Goal: Transaction & Acquisition: Purchase product/service

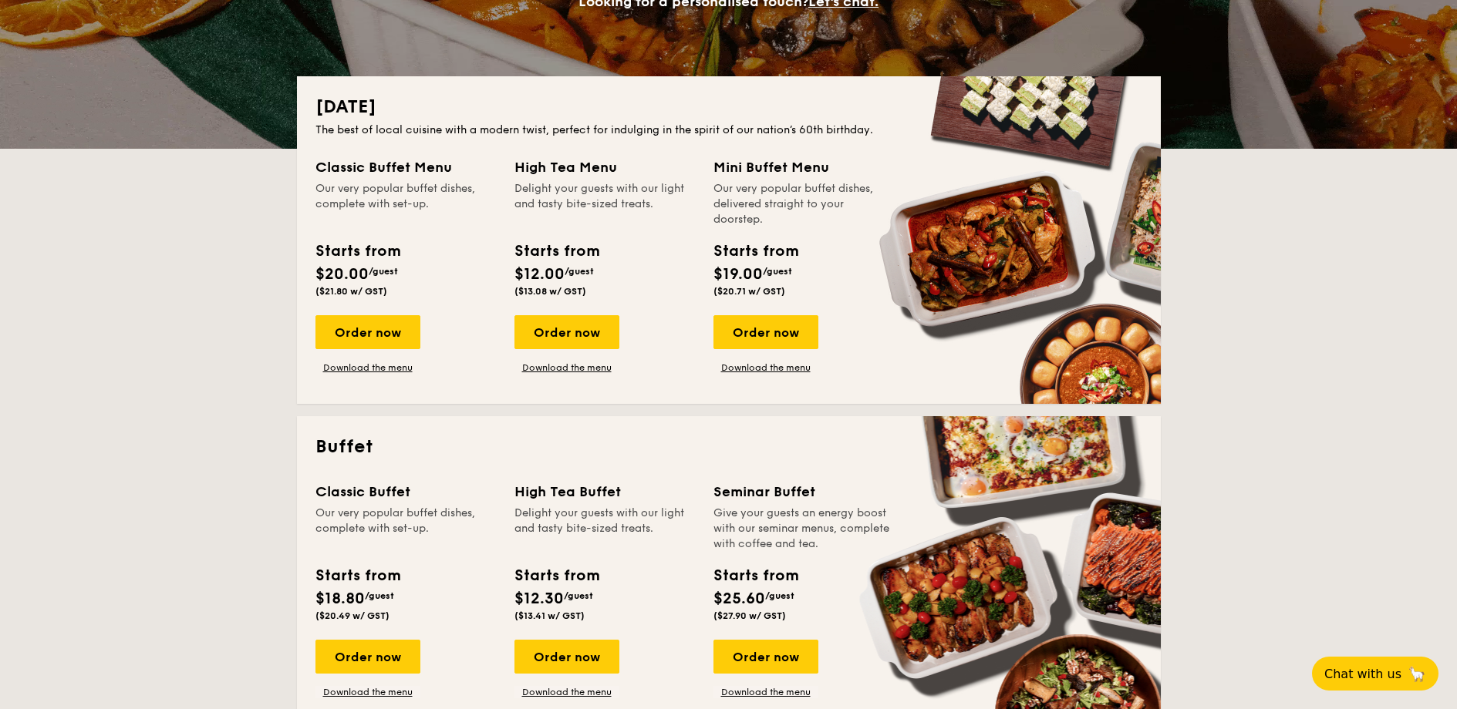
scroll to position [463, 0]
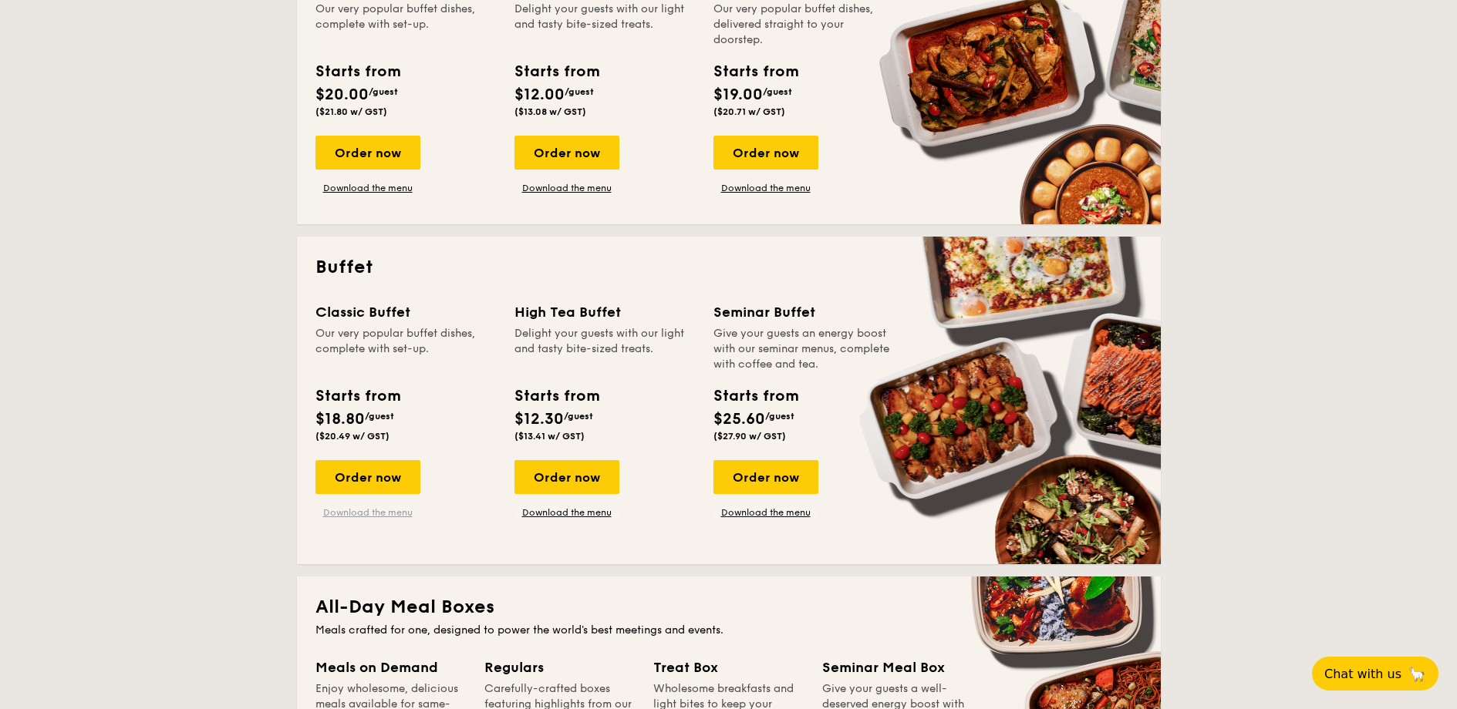
click at [335, 511] on link "Download the menu" at bounding box center [367, 513] width 105 height 12
click at [382, 474] on div "Order now" at bounding box center [367, 477] width 105 height 34
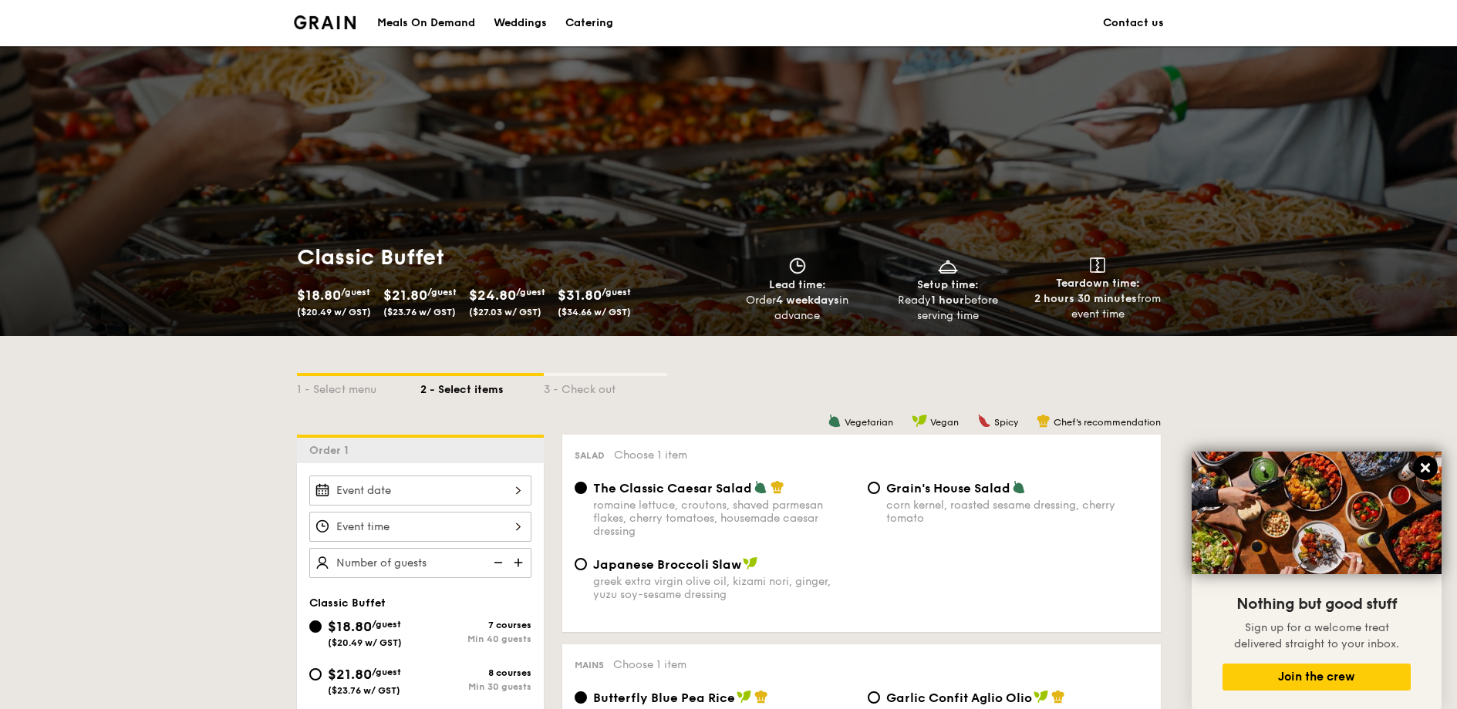
click at [1413, 469] on button at bounding box center [1425, 468] width 25 height 25
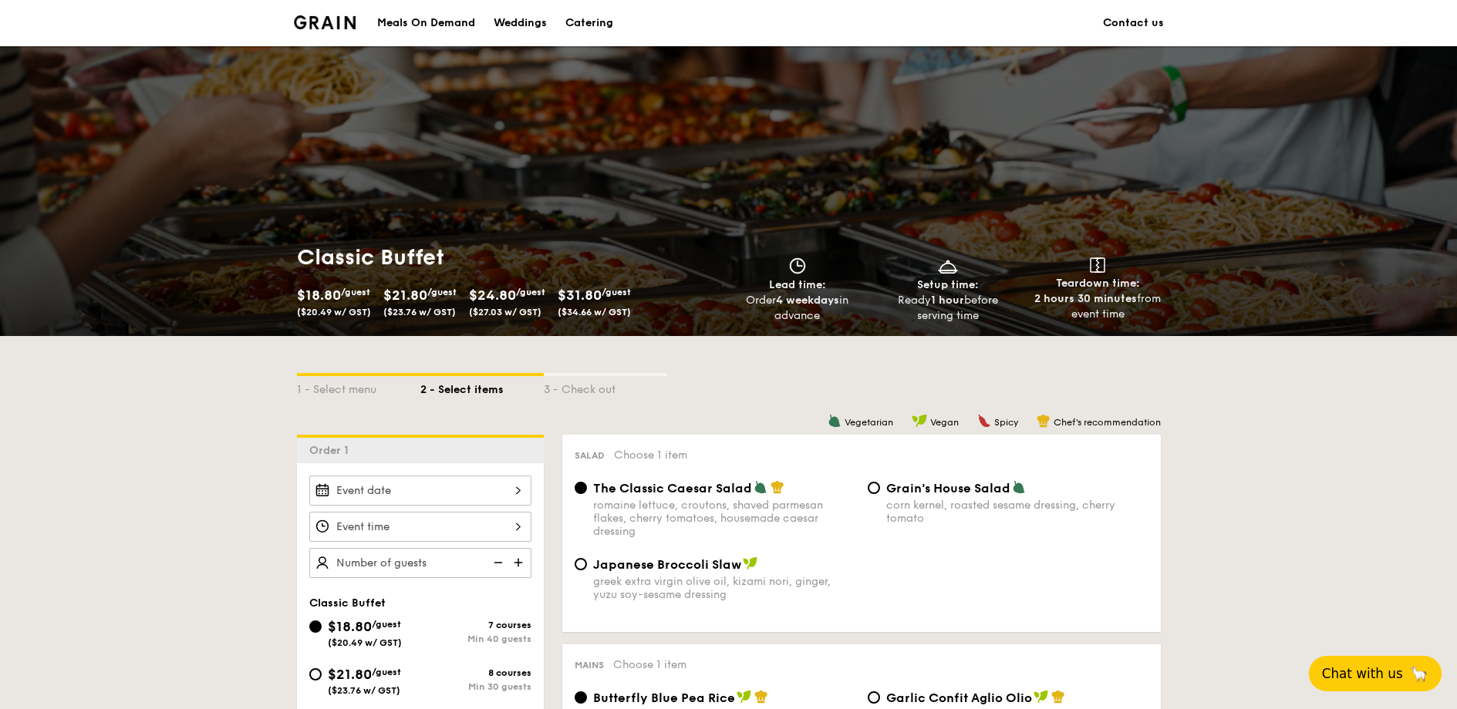
click at [1364, 674] on span "Chat with us" at bounding box center [1362, 673] width 81 height 15
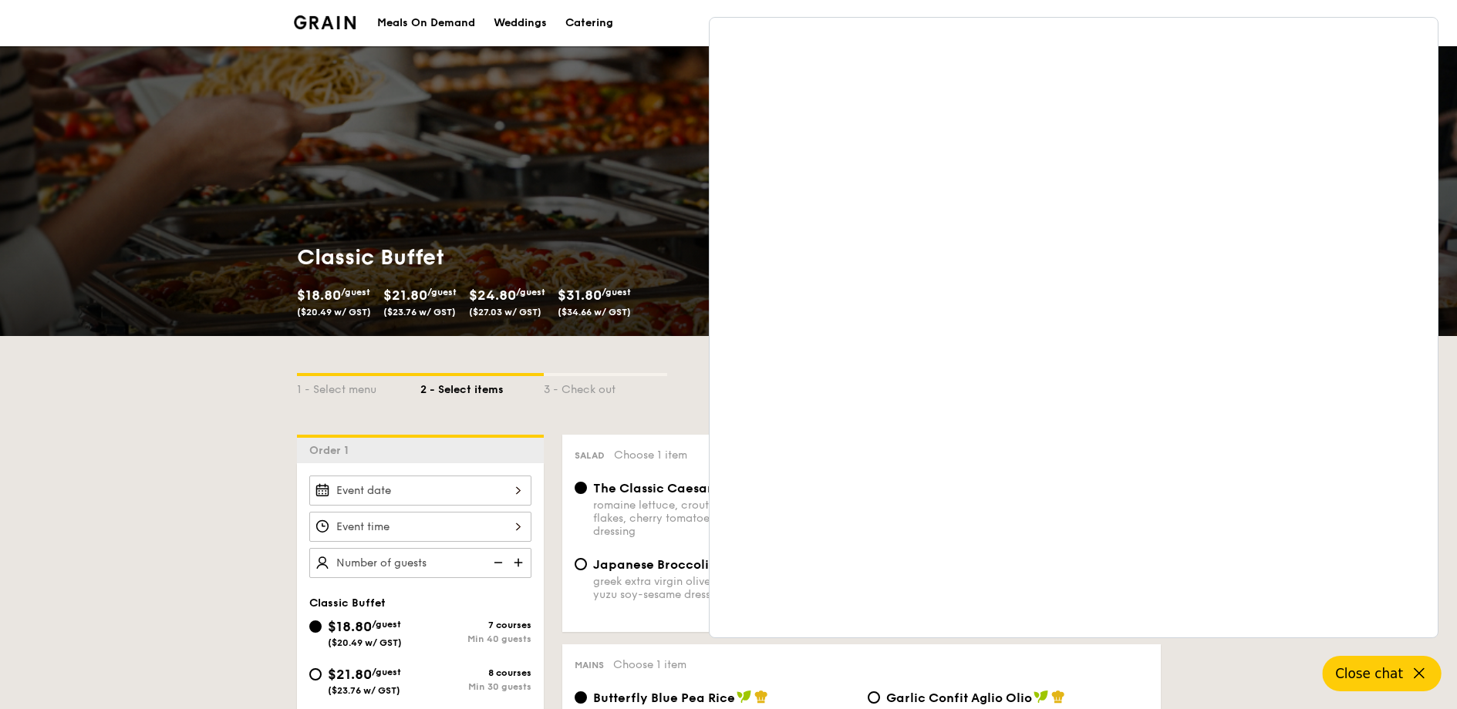
click at [511, 425] on div "1 - Select menu 2 - Select items 3 - Check out" at bounding box center [729, 385] width 864 height 99
click at [1449, 132] on div "Classic Buffet $18.80 /guest ($20.49 w/ GST) $21.80 /guest ($23.76 w/ GST) $24.…" at bounding box center [728, 191] width 1457 height 290
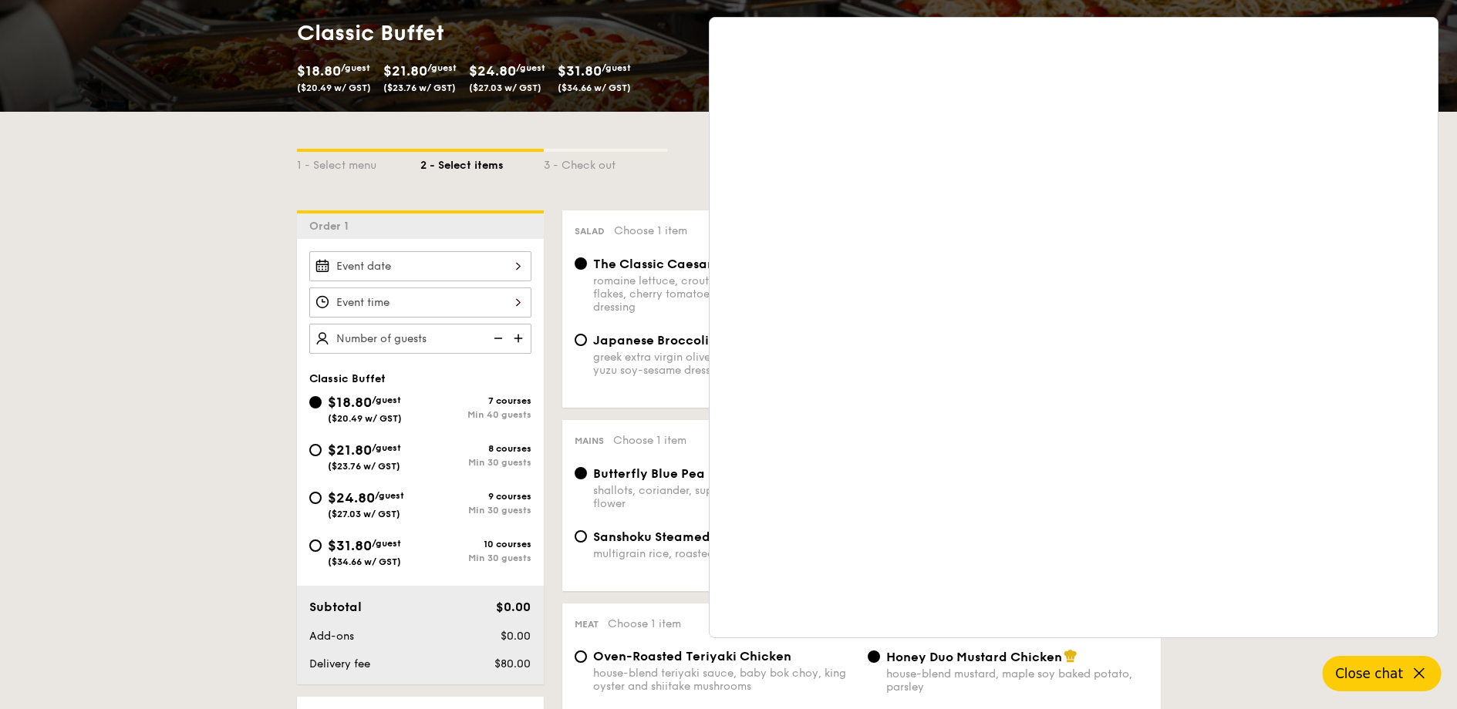
scroll to position [191, 0]
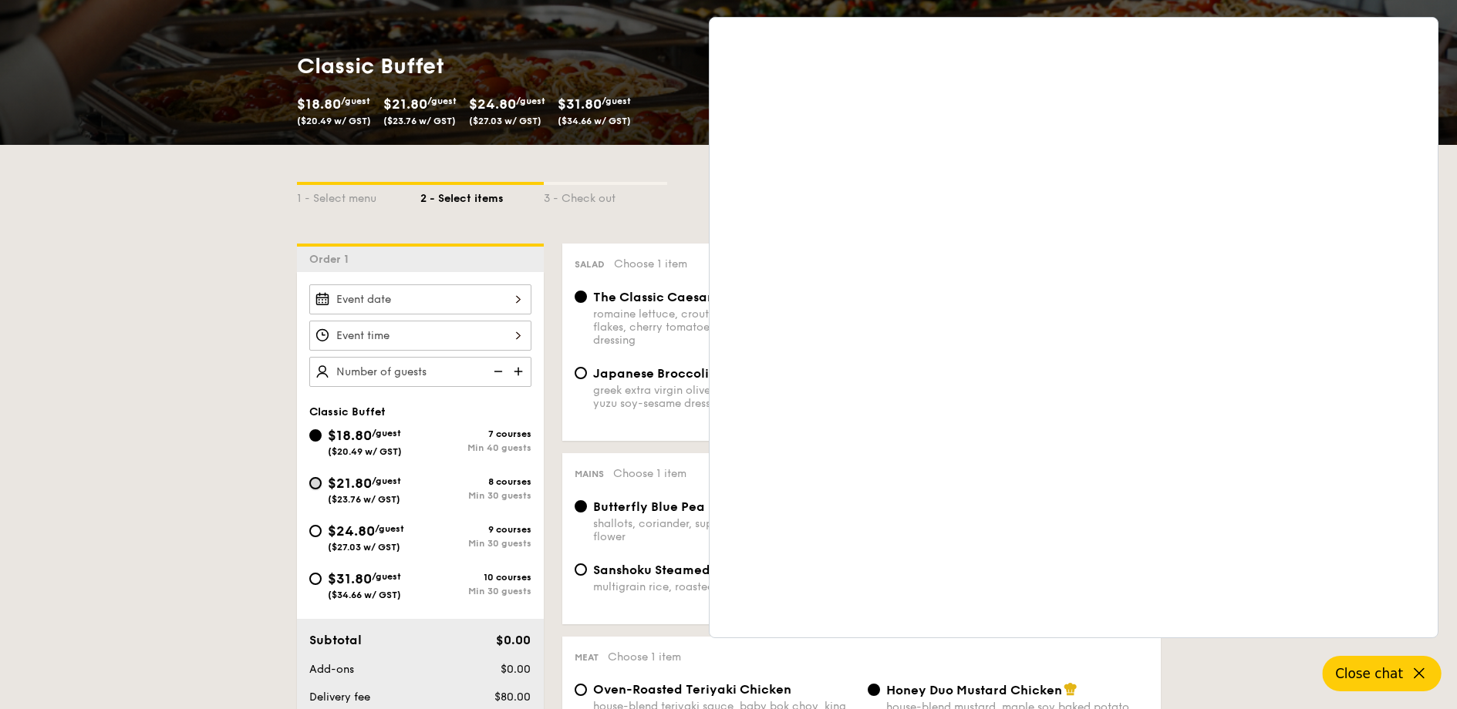
click at [319, 483] on input "$21.80 /guest ($23.76 w/ GST) 8 courses Min 30 guests" at bounding box center [315, 483] width 12 height 12
radio input "true"
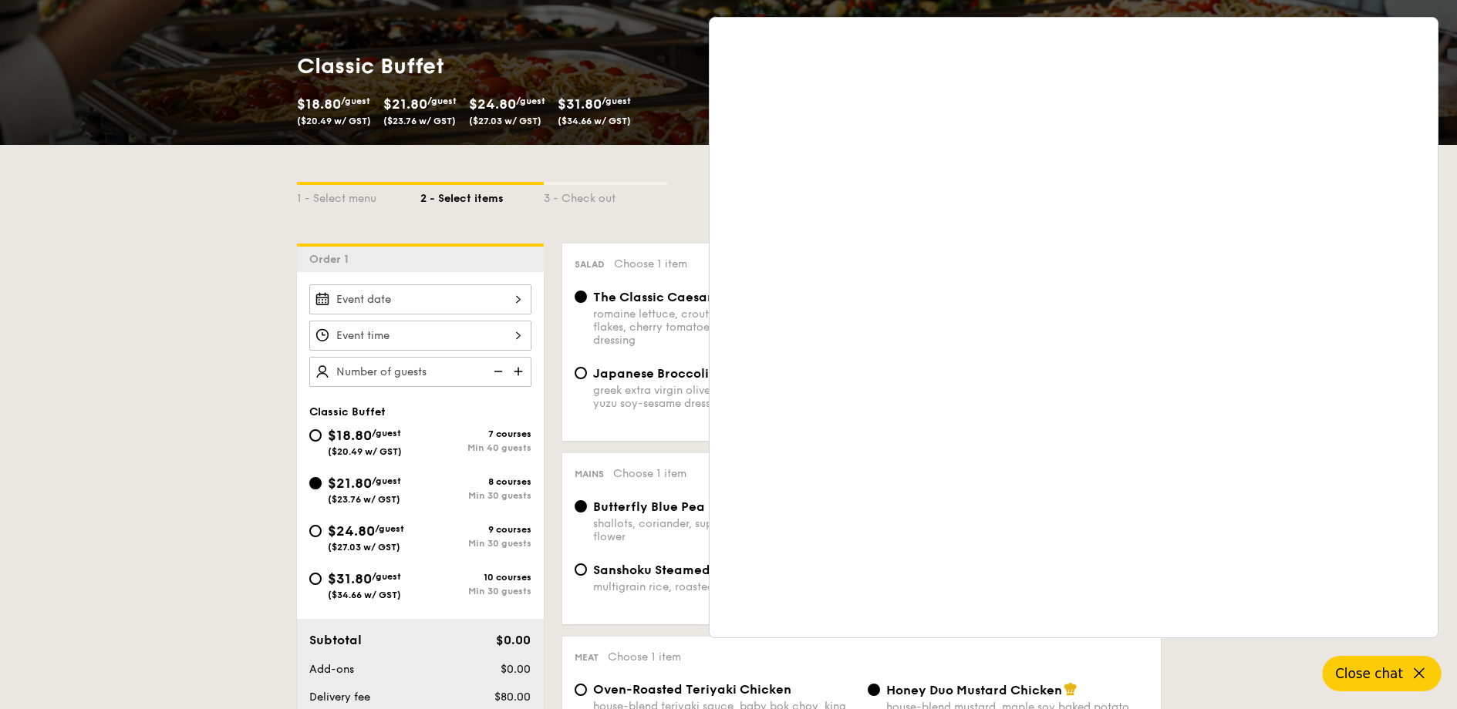
radio input "true"
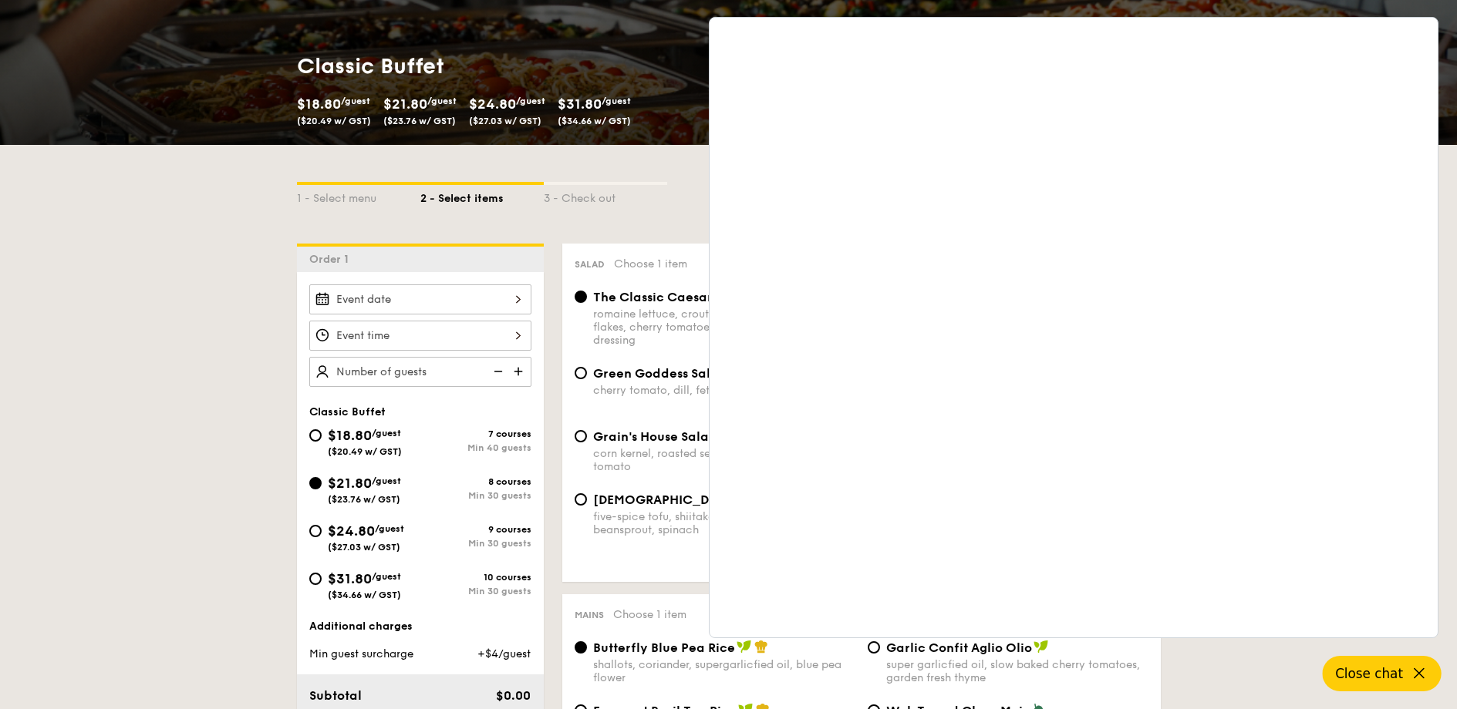
click at [319, 446] on div "$18.80 /guest ($20.49 w/ GST)" at bounding box center [364, 441] width 111 height 32
click at [319, 442] on input "$18.80 /guest ($20.49 w/ GST) 7 courses Min 40 guests" at bounding box center [315, 435] width 12 height 12
radio input "true"
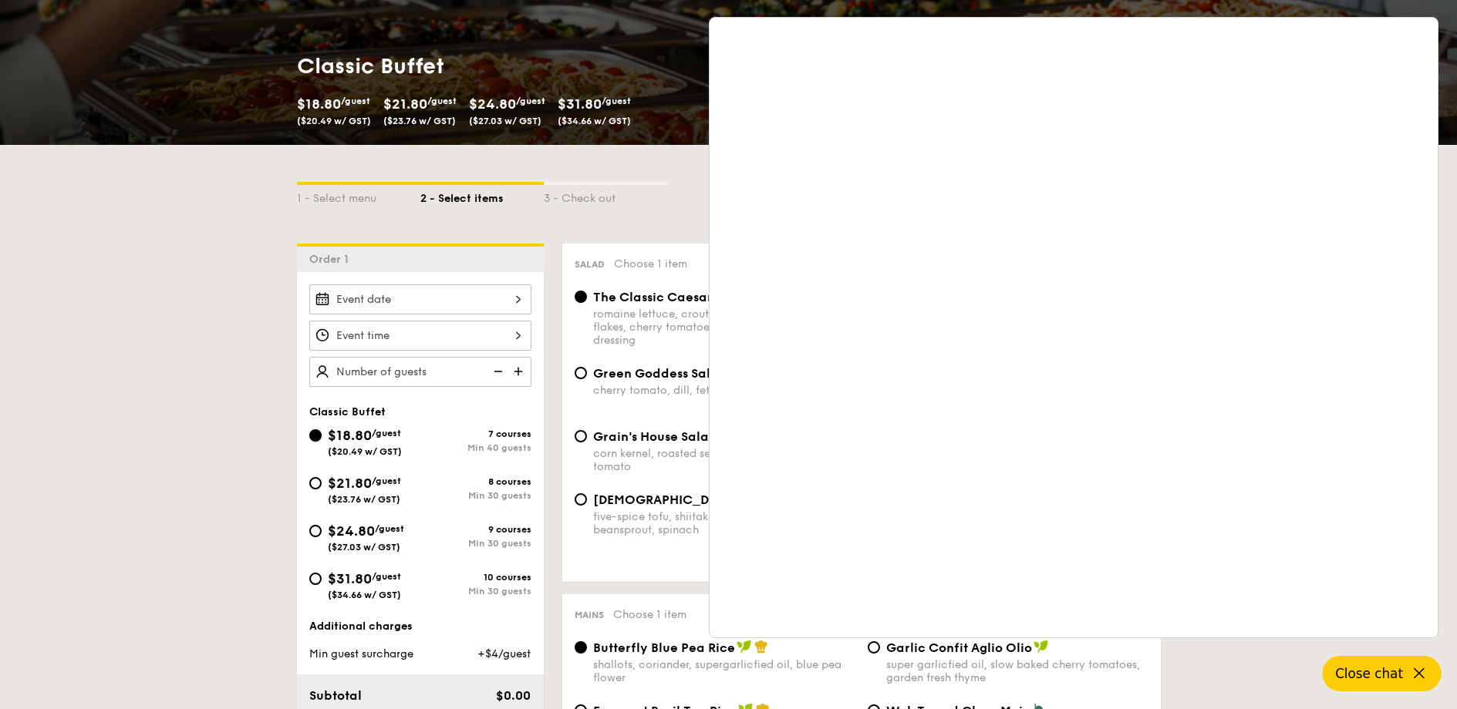
radio input "true"
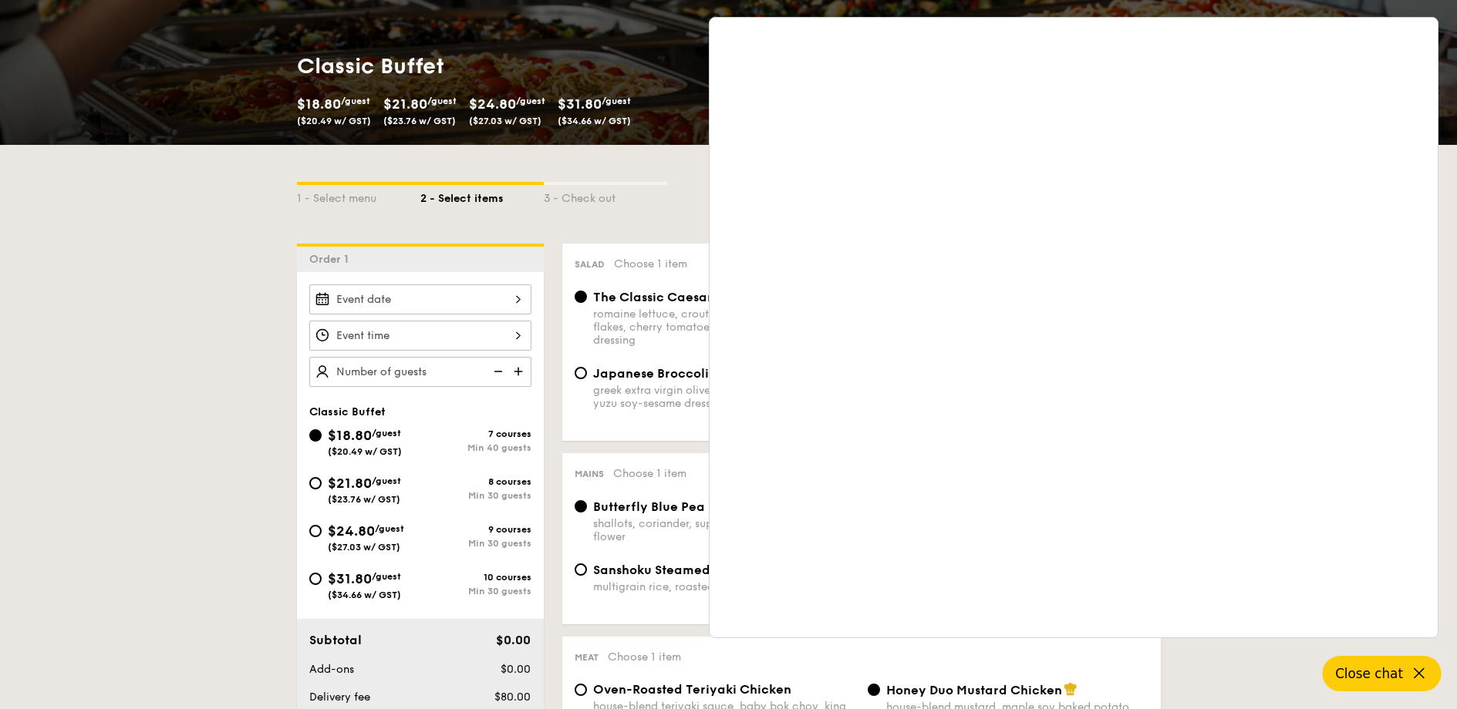
click at [342, 485] on span "$21.80" at bounding box center [350, 483] width 44 height 17
click at [322, 485] on input "$21.80 /guest ($23.76 w/ GST) 8 courses Min 30 guests" at bounding box center [315, 483] width 12 height 12
radio input "true"
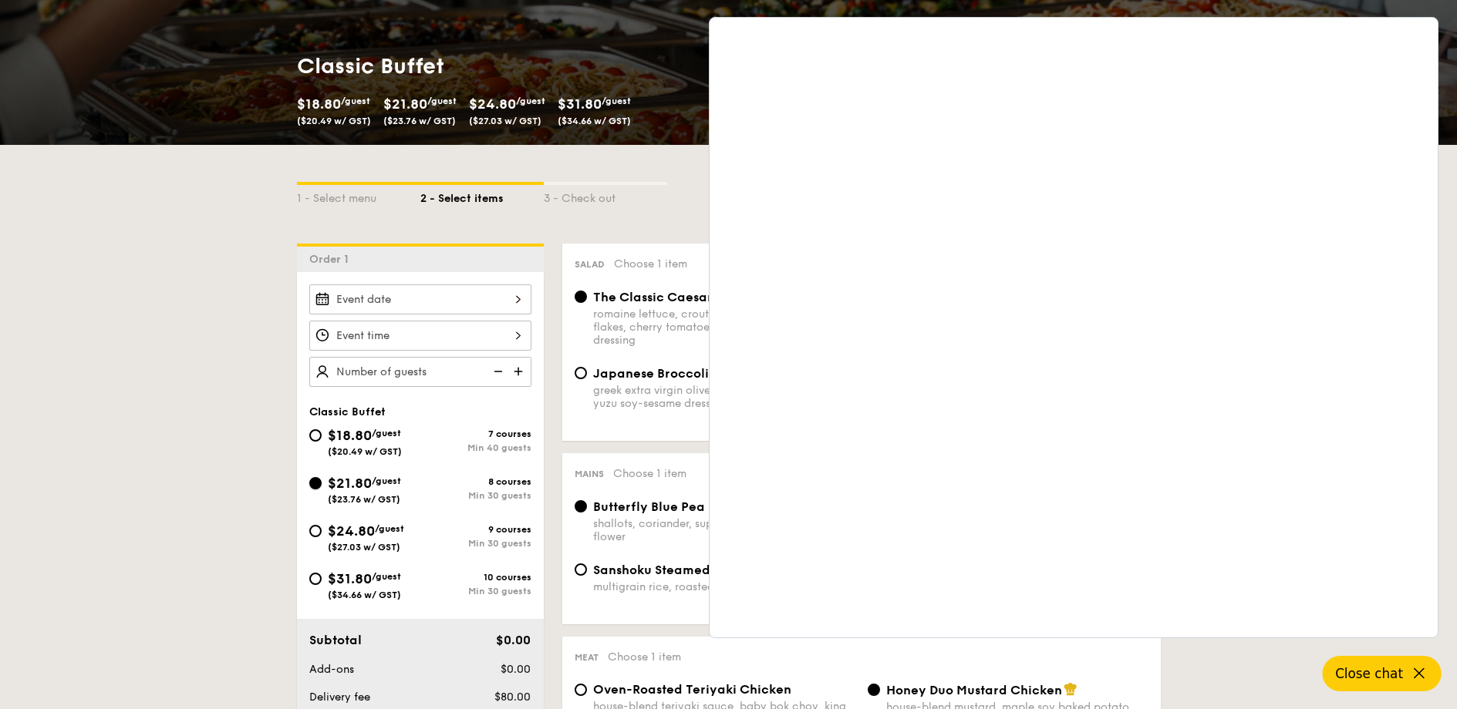
radio input "true"
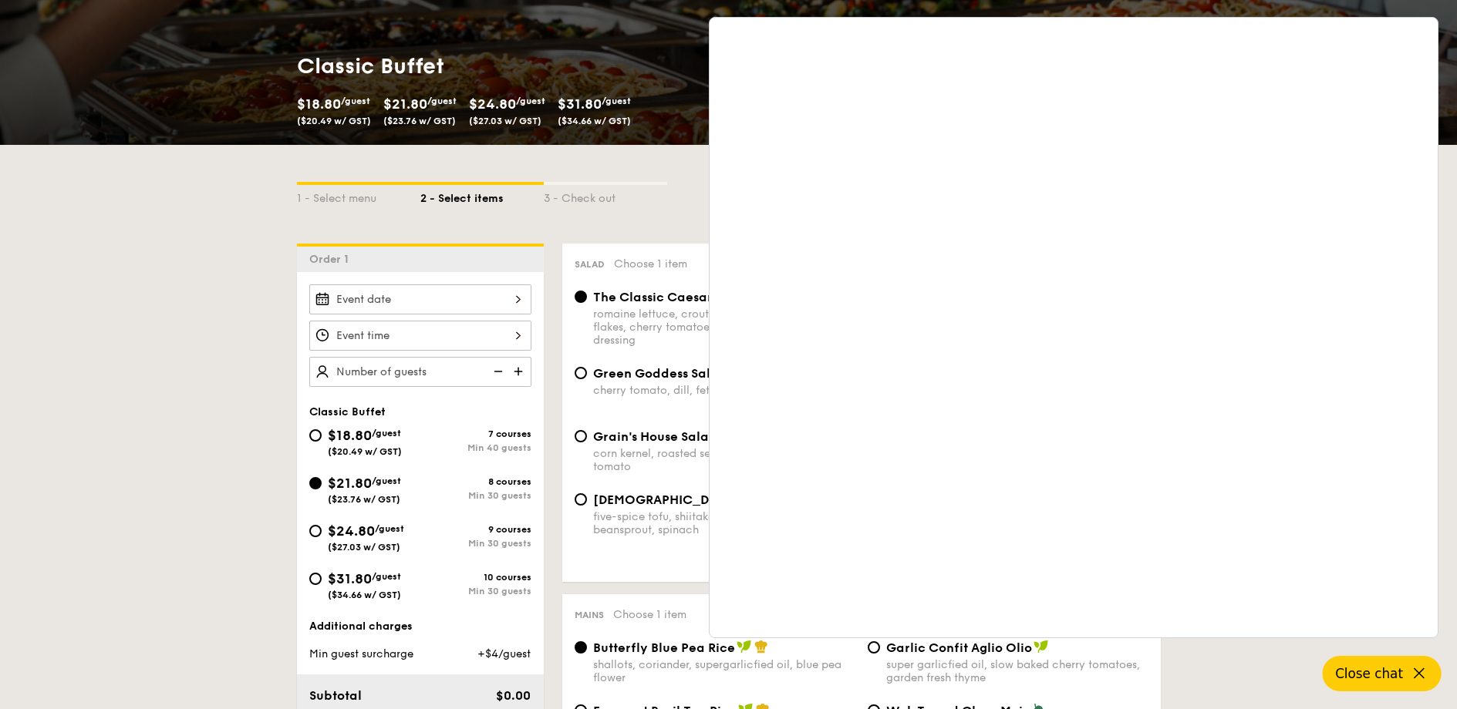
click at [1447, 114] on div "Classic Buffet $18.80 /guest ($20.49 w/ GST) $21.80 /guest ($23.76 w/ GST) $24.…" at bounding box center [728, 92] width 1457 height 105
click at [1396, 676] on span "Close chat" at bounding box center [1369, 673] width 68 height 15
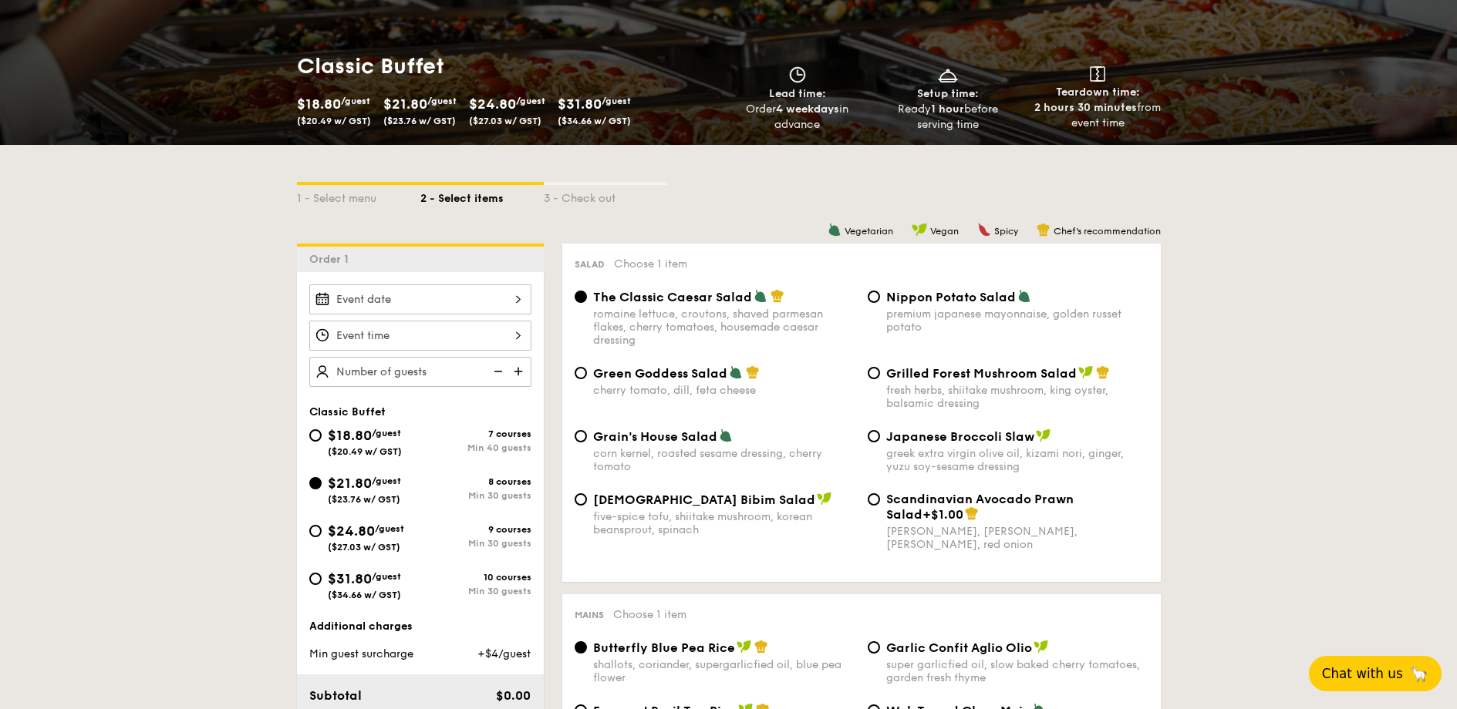
click at [892, 306] on div "Nippon Potato Salad premium japanese mayonnaise, golden russet potato" at bounding box center [1017, 311] width 262 height 45
click at [880, 303] on input "Nippon Potato Salad premium japanese mayonnaise, golden russet potato" at bounding box center [873, 297] width 12 height 12
radio input "true"
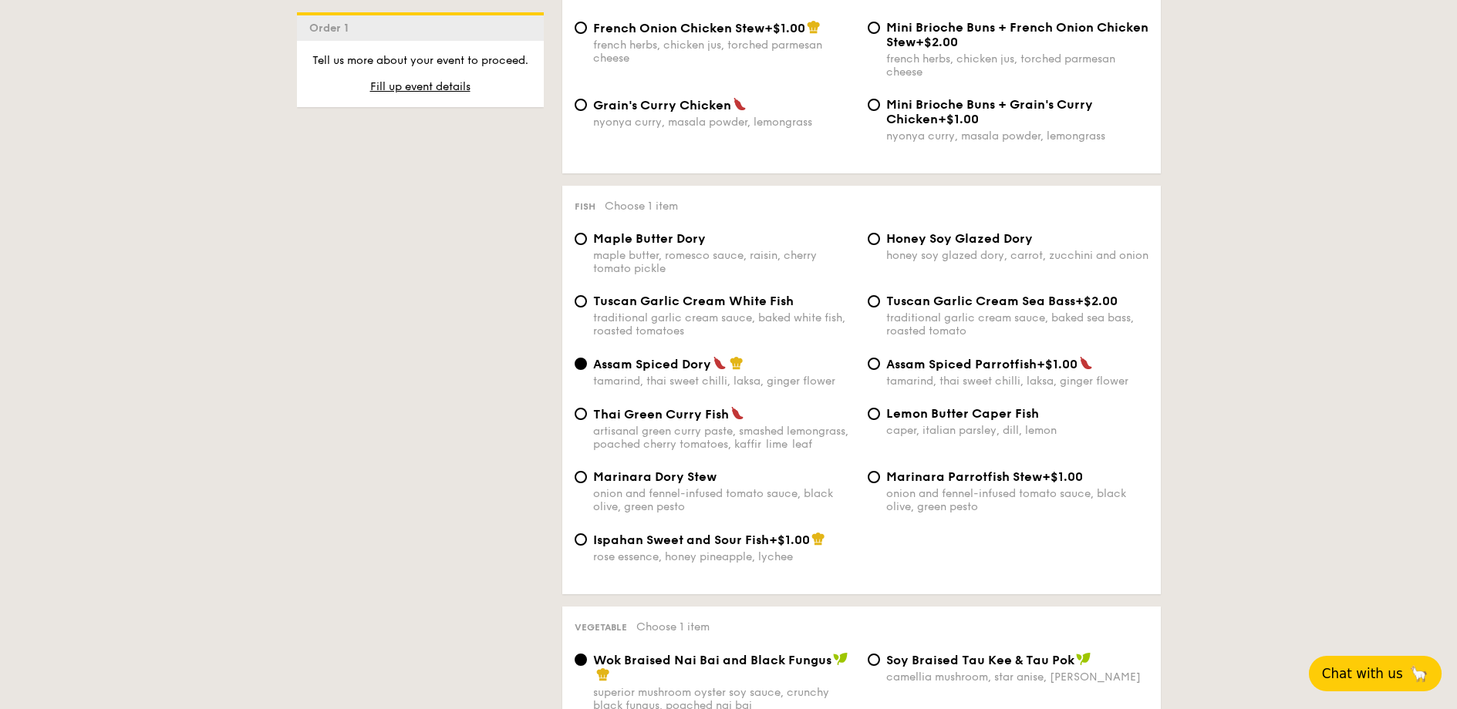
scroll to position [1394, 0]
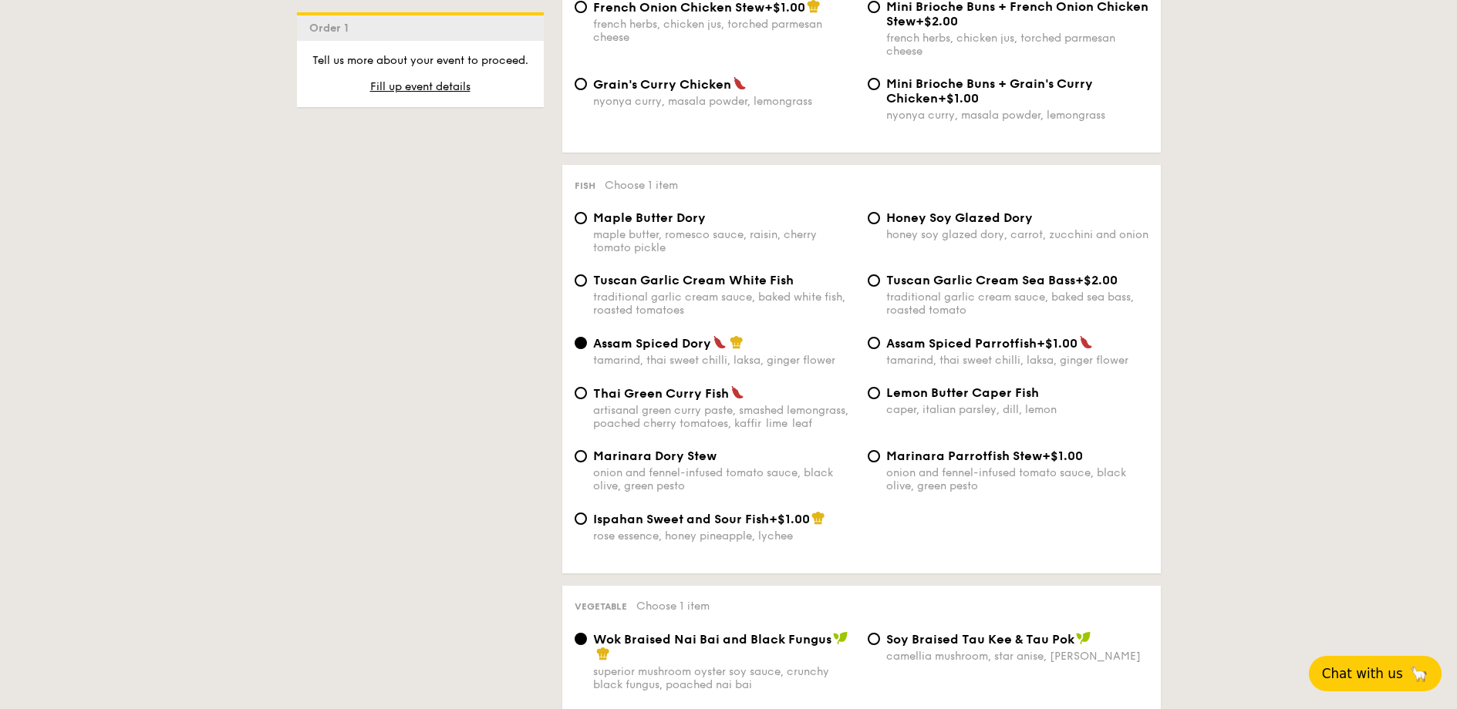
click at [659, 349] on span "Assam Spiced Dory" at bounding box center [652, 343] width 118 height 15
click at [587, 349] on input "Assam Spiced Dory tamarind, thai sweet chilli, laksa, ginger flower" at bounding box center [580, 343] width 12 height 12
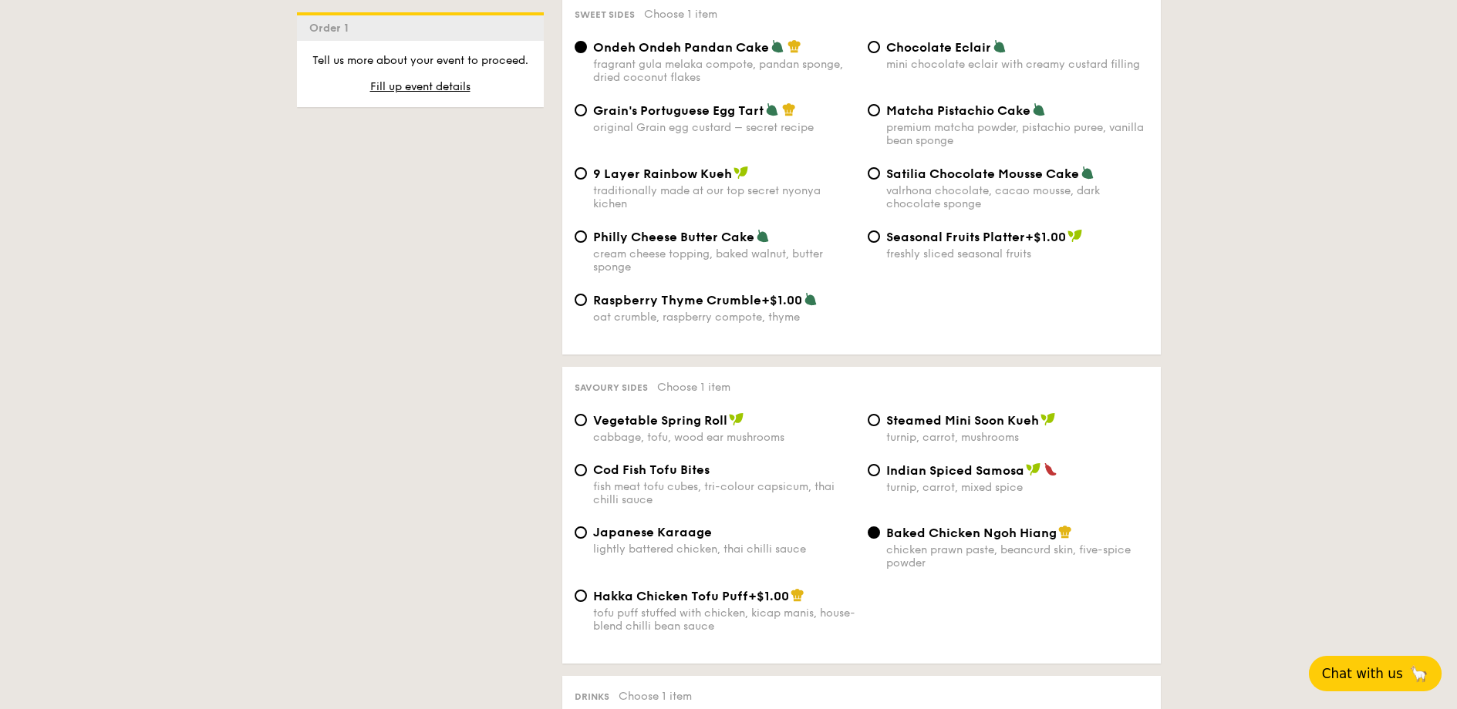
scroll to position [2412, 0]
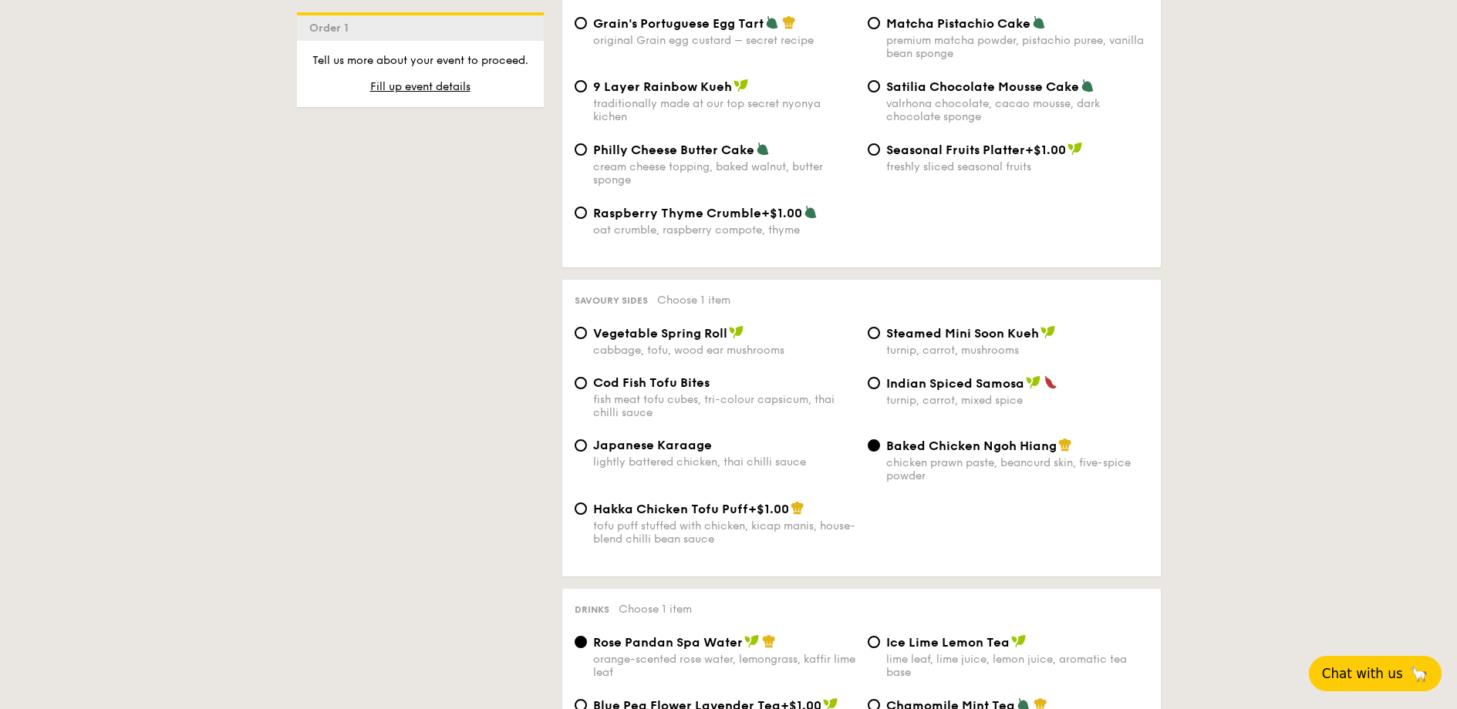
click at [667, 450] on span "Japanese Karaage" at bounding box center [652, 445] width 119 height 15
click at [587, 450] on input "Japanese Karaage lightly battered chicken, thai chilli sauce" at bounding box center [580, 446] width 12 height 12
radio input "true"
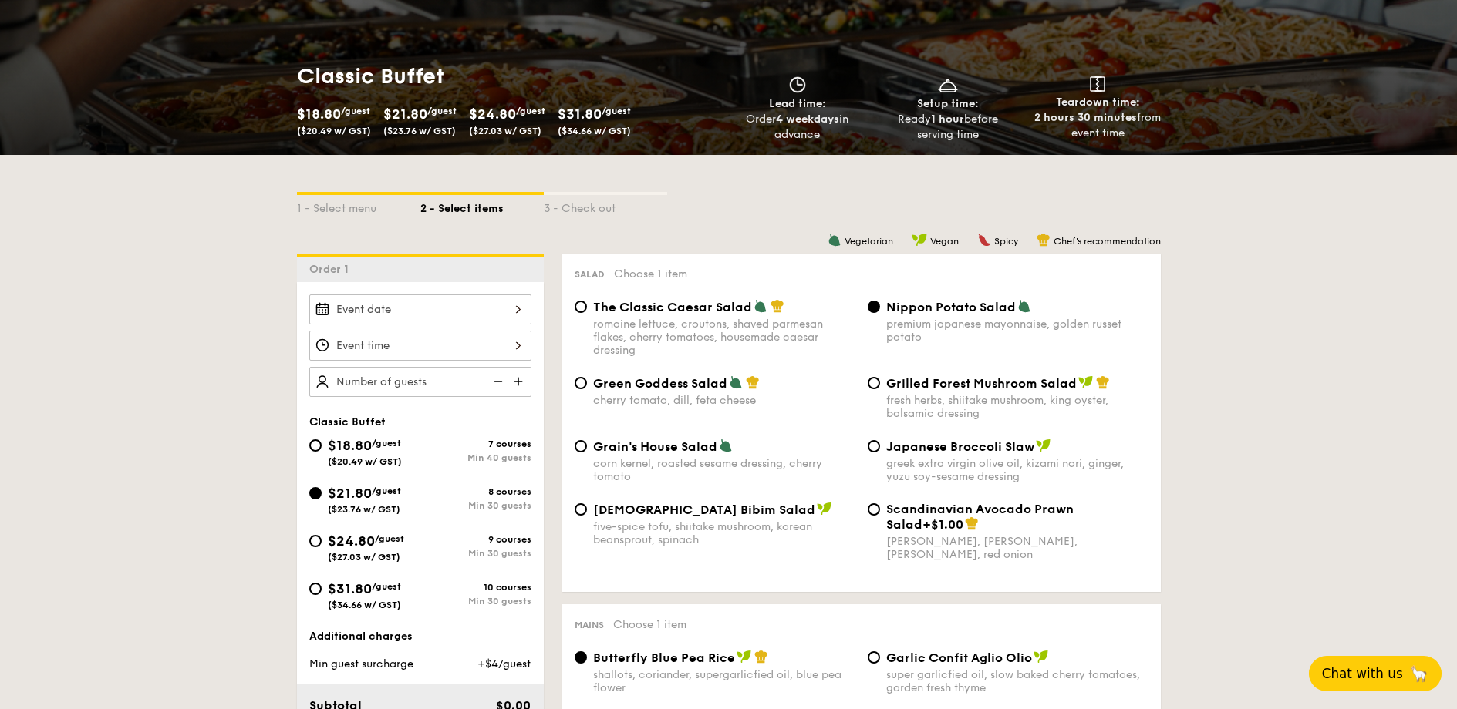
scroll to position [93, 0]
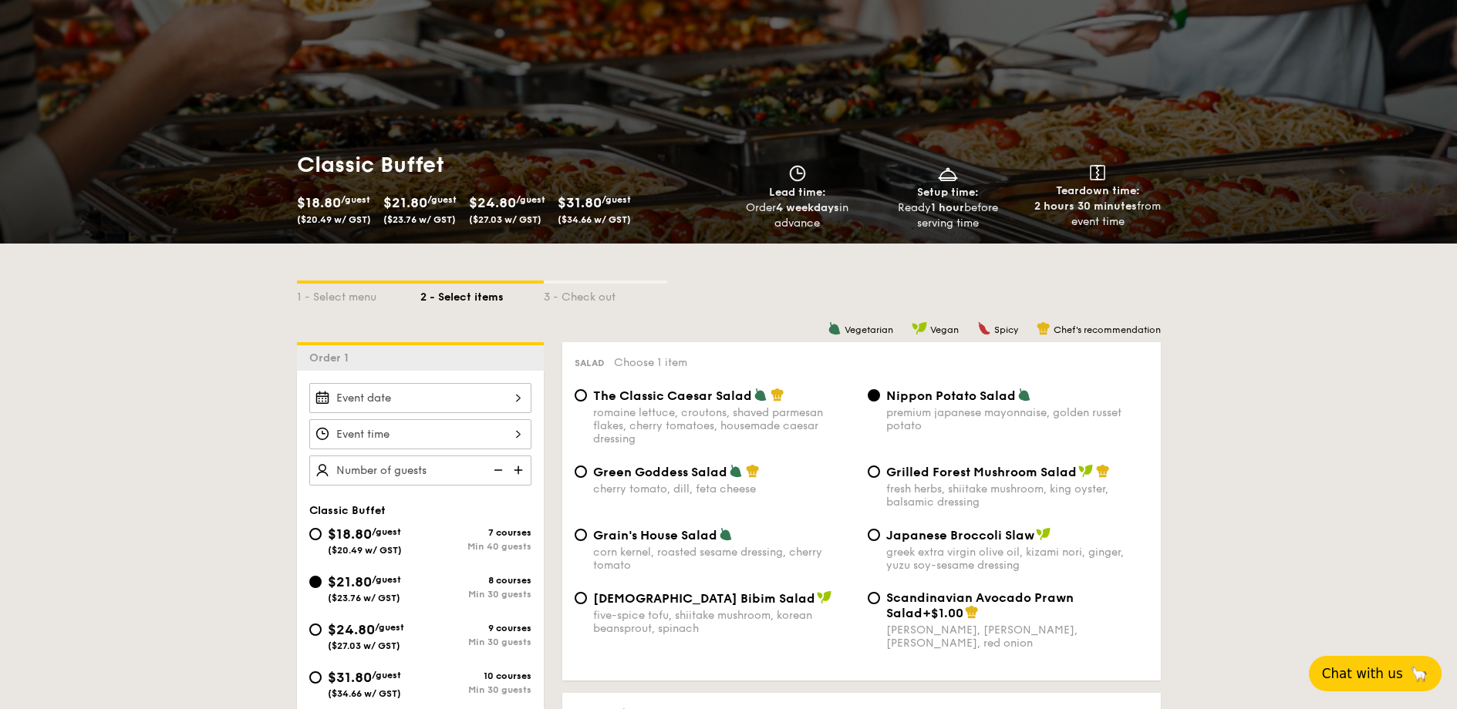
click at [524, 469] on img at bounding box center [519, 470] width 23 height 29
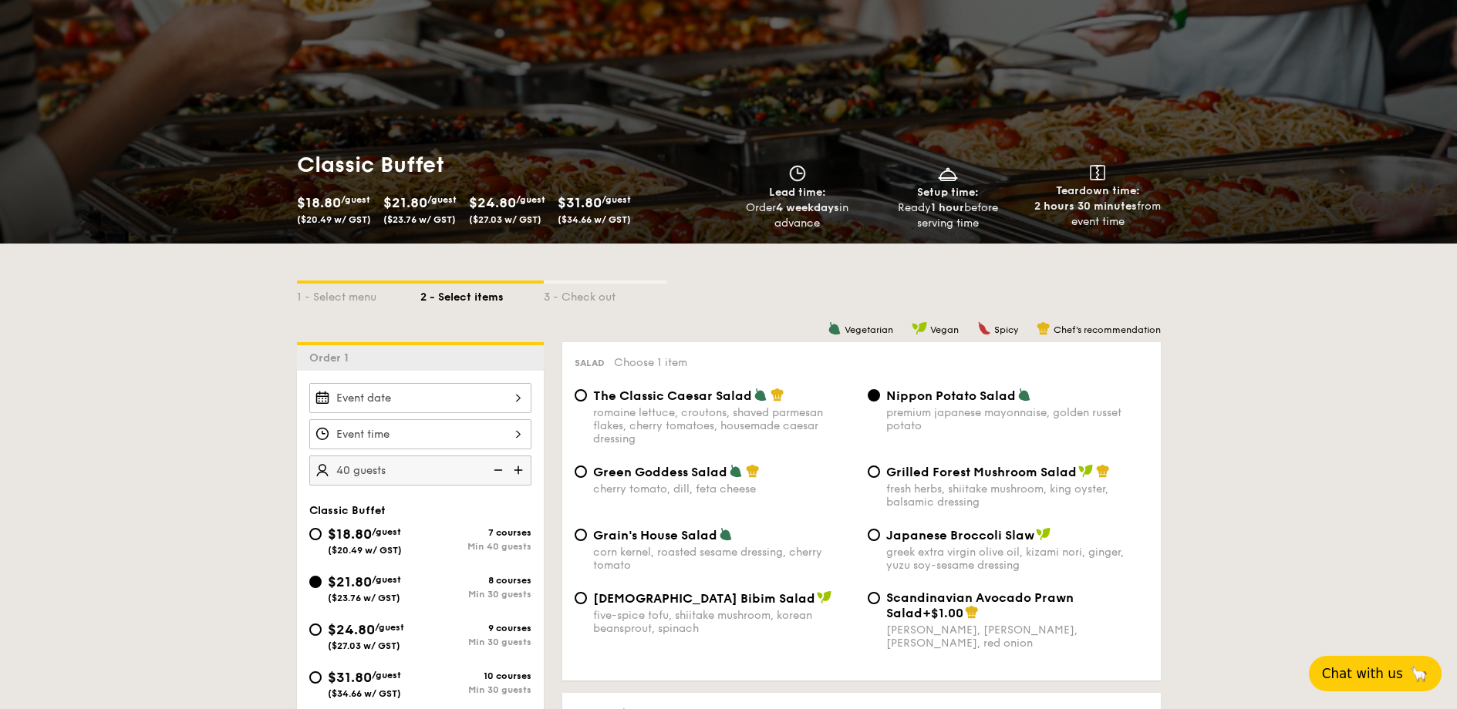
click at [524, 469] on img at bounding box center [519, 470] width 23 height 29
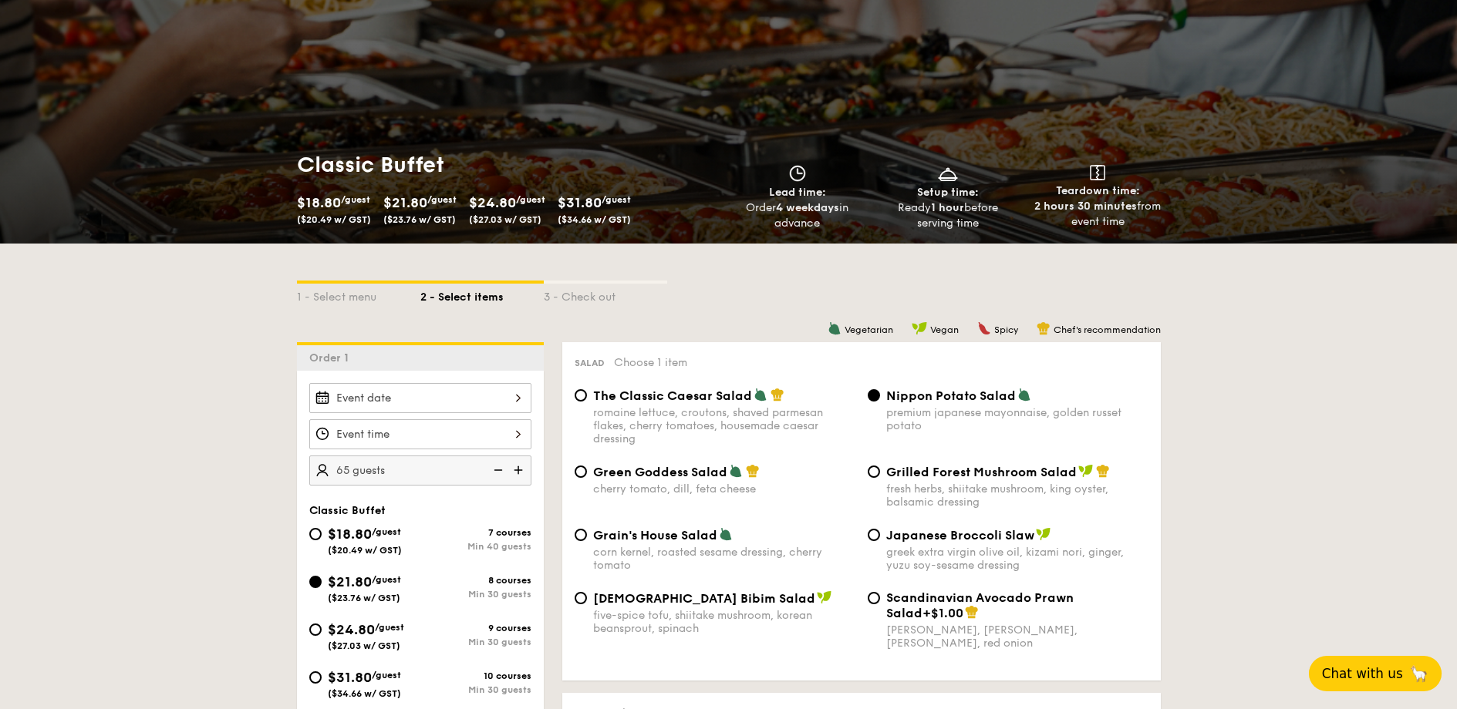
click at [524, 469] on img at bounding box center [519, 470] width 23 height 29
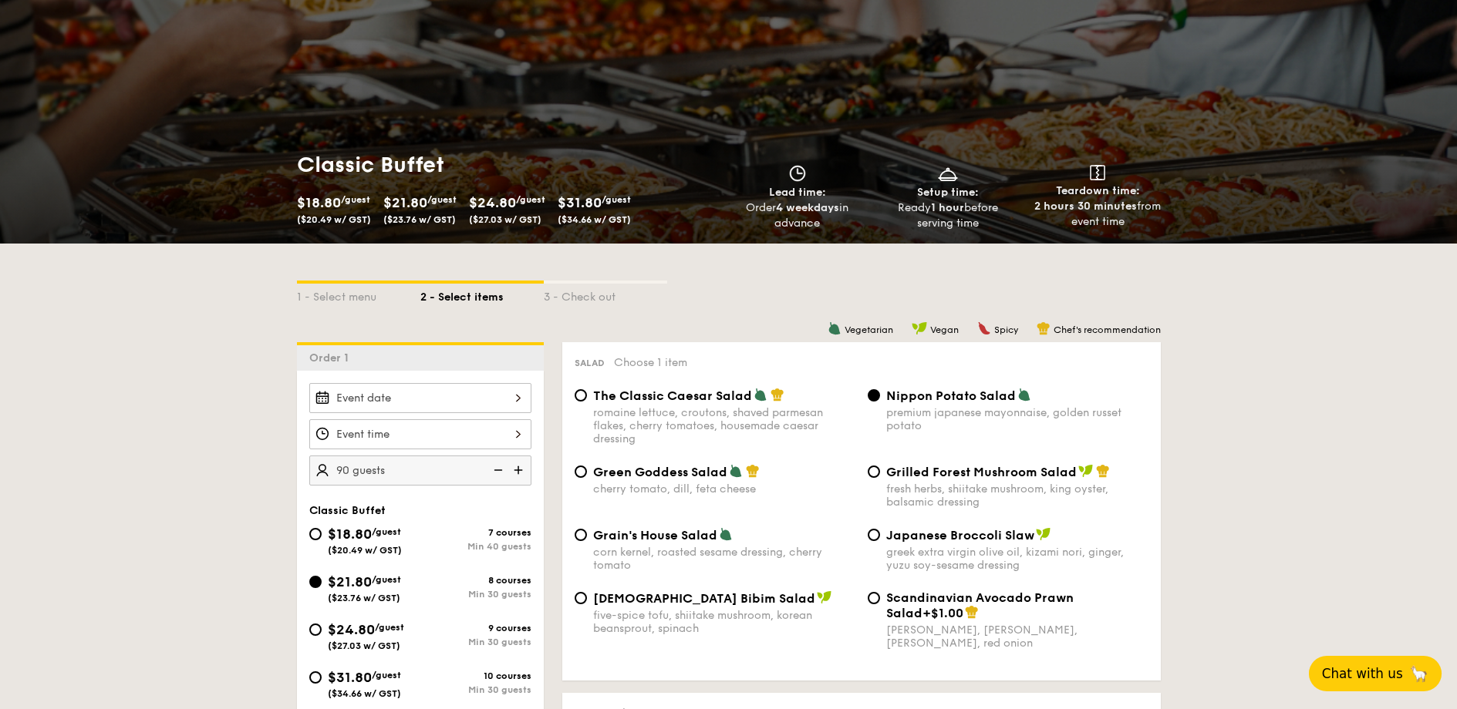
click at [524, 469] on img at bounding box center [519, 470] width 23 height 29
type input "100 guests"
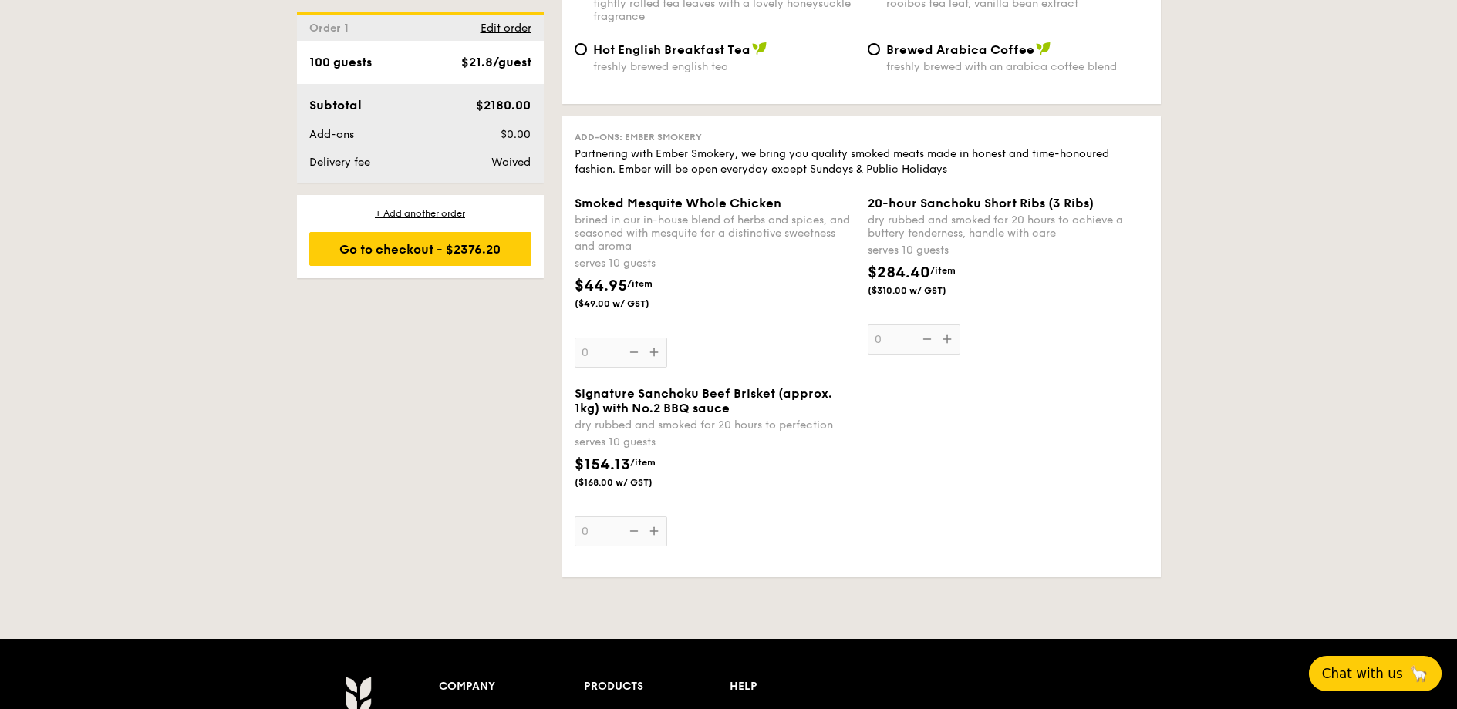
scroll to position [3146, 0]
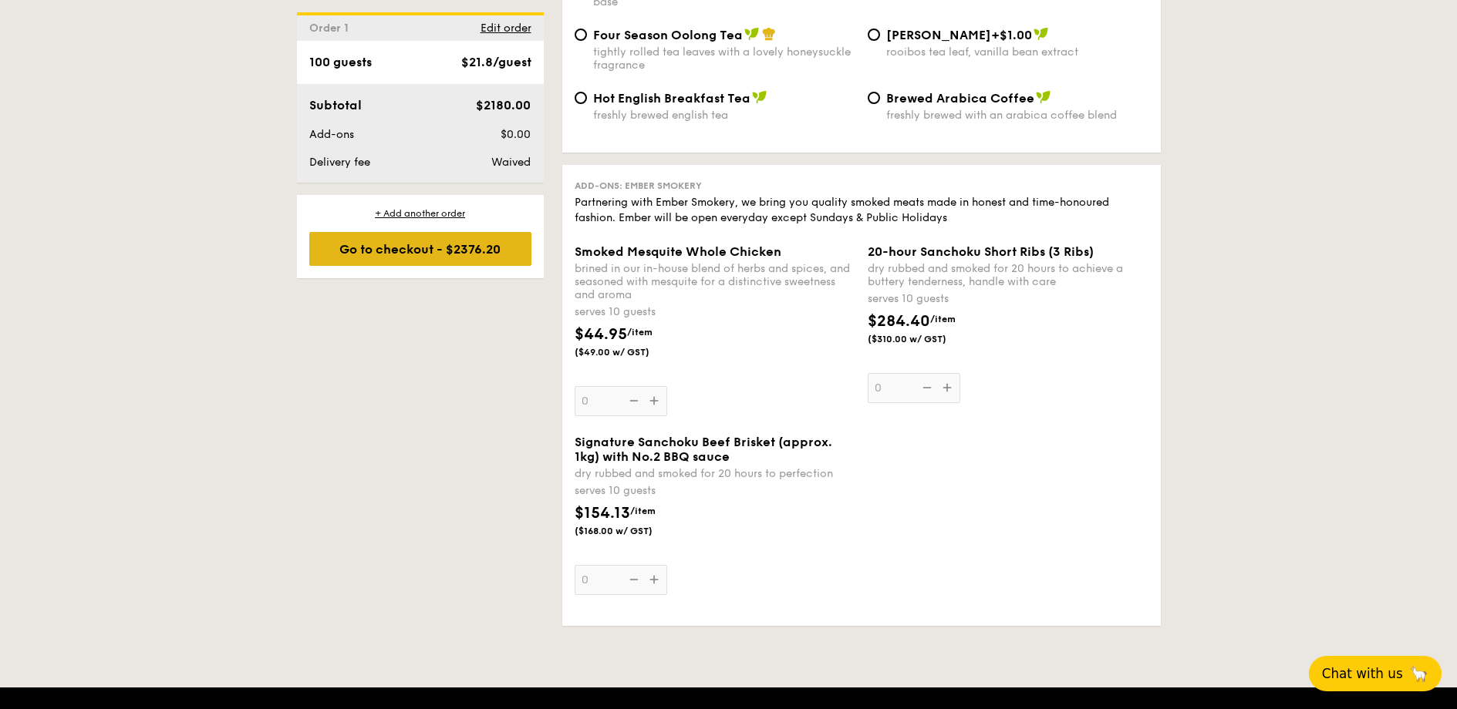
click at [416, 248] on div "Go to checkout - $2376.20" at bounding box center [420, 249] width 222 height 34
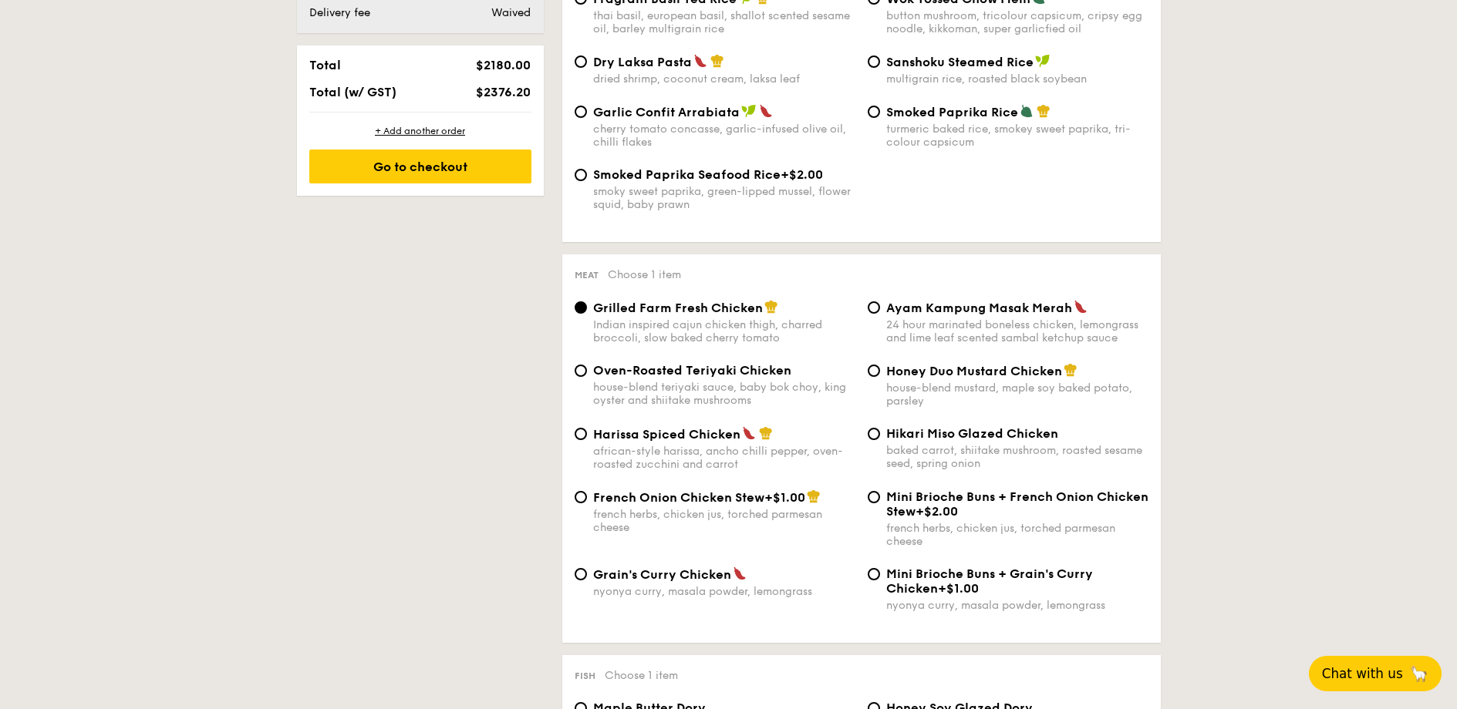
scroll to position [412, 0]
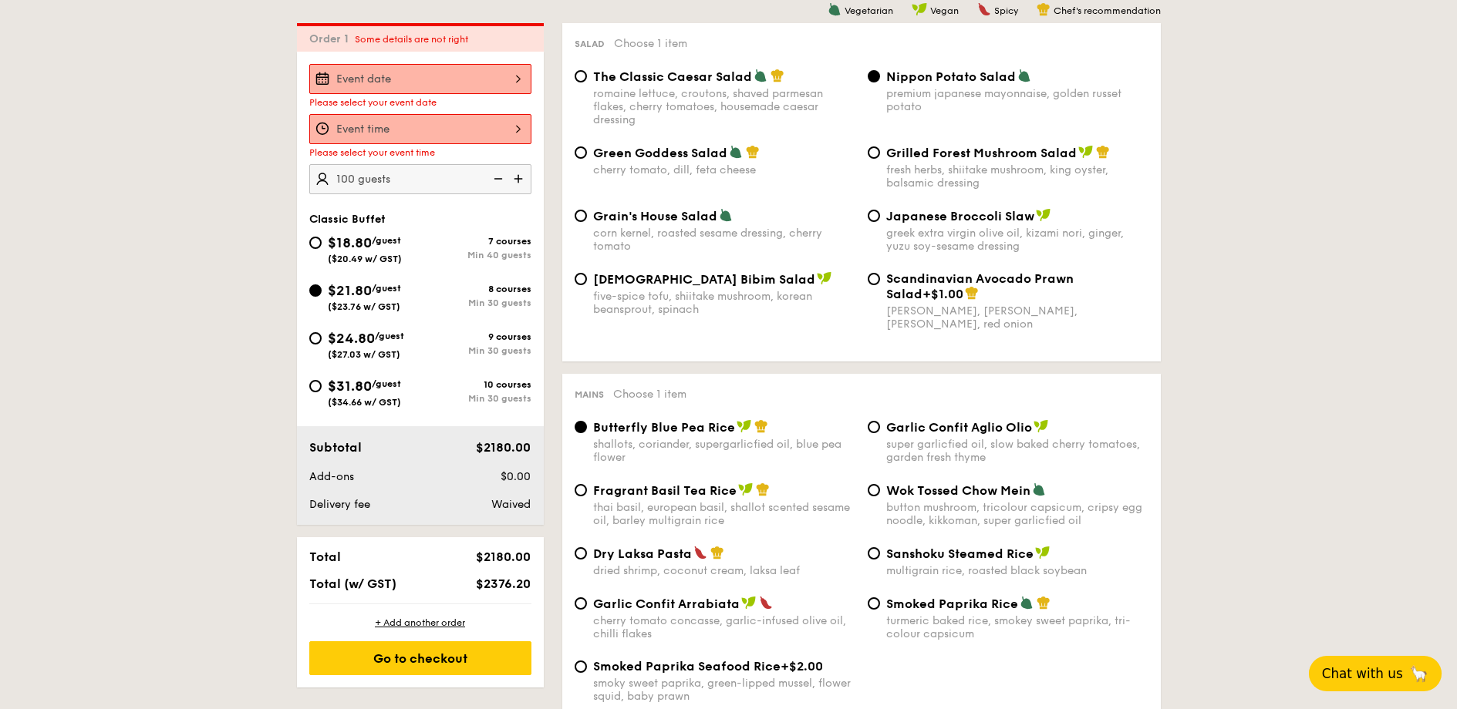
click at [372, 93] on div at bounding box center [420, 79] width 222 height 30
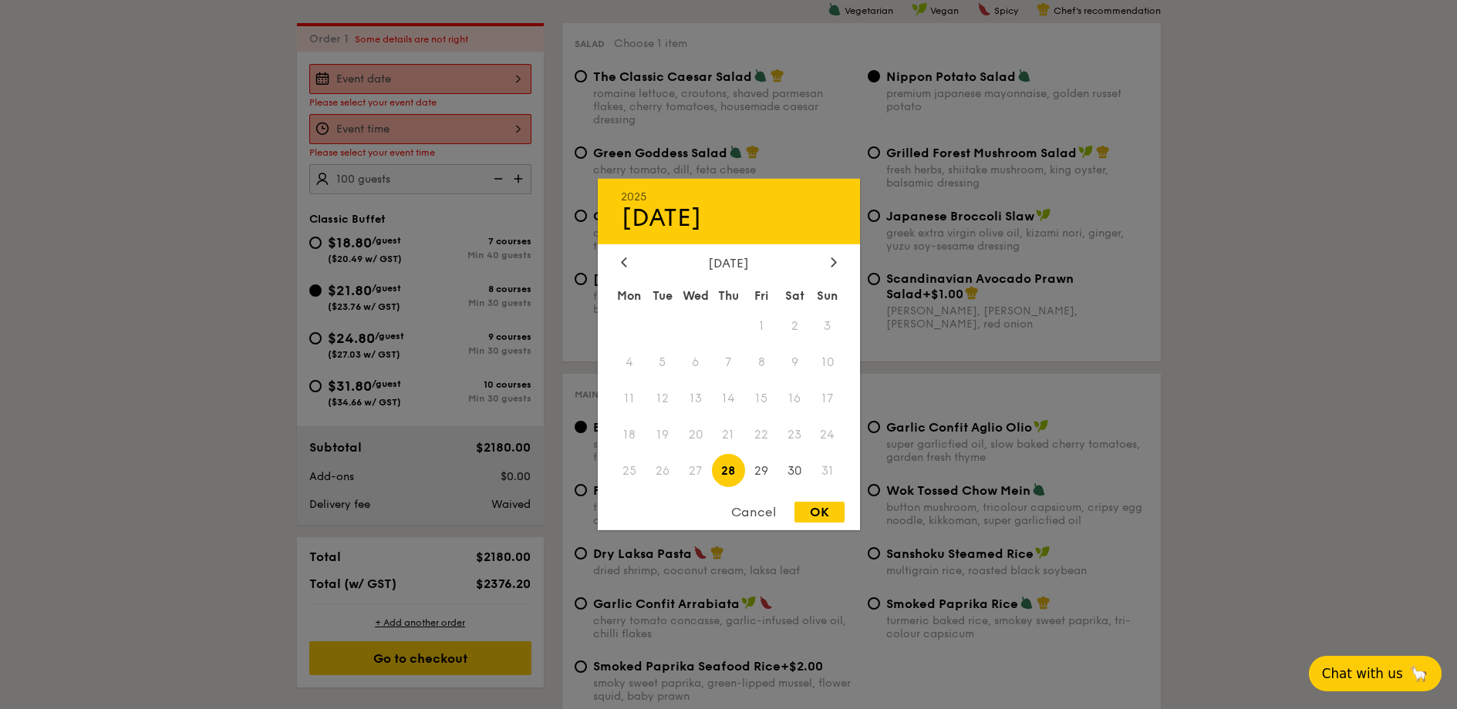
click at [829, 271] on div "August 2025 Mon Tue Wed Thu Fri Sat Sun 1 2 3 4 5 6 7 8 9 10 11 12 13 14 15 16 …" at bounding box center [729, 373] width 262 height 234
click at [827, 263] on div at bounding box center [834, 263] width 14 height 15
click at [756, 367] on span "12" at bounding box center [761, 362] width 33 height 33
click at [806, 507] on div "OK" at bounding box center [819, 512] width 50 height 21
type input "Sep 12, 2025"
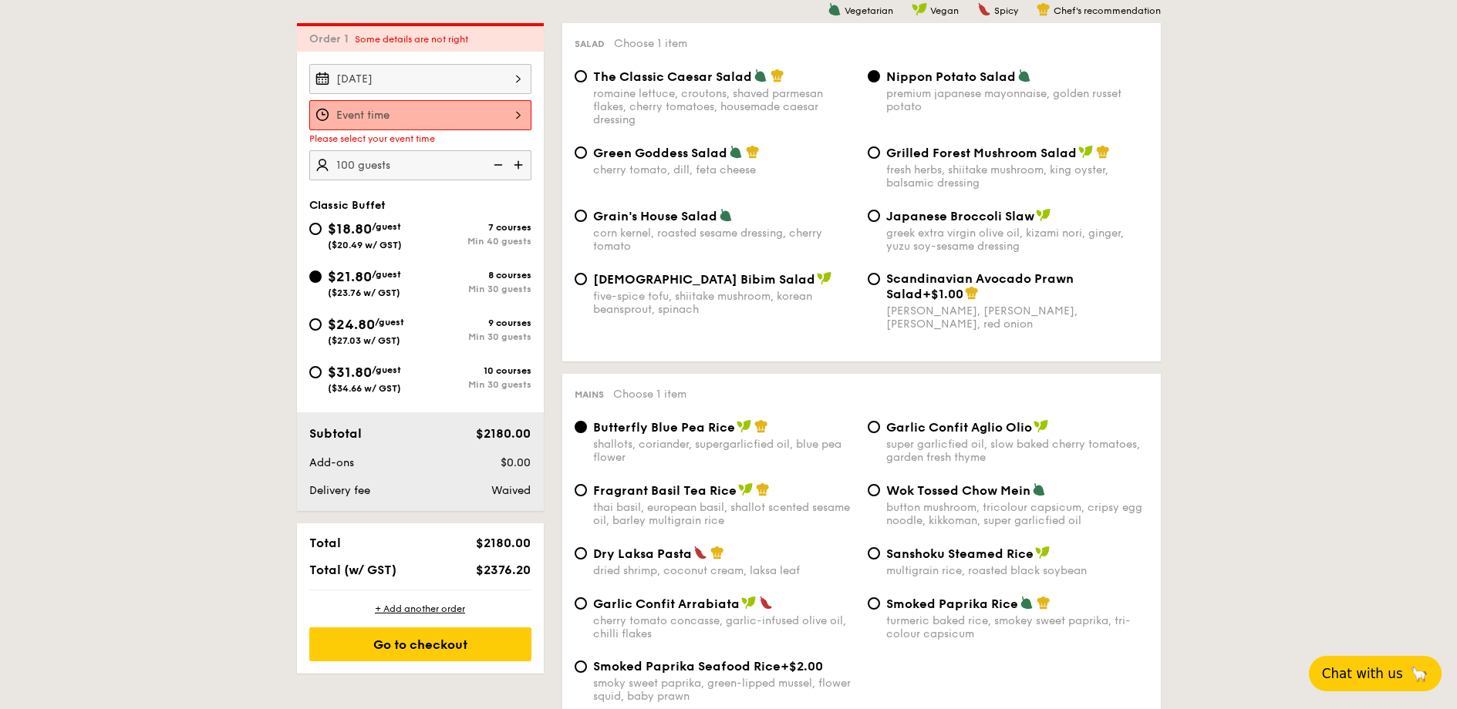
click at [411, 114] on div at bounding box center [420, 115] width 222 height 30
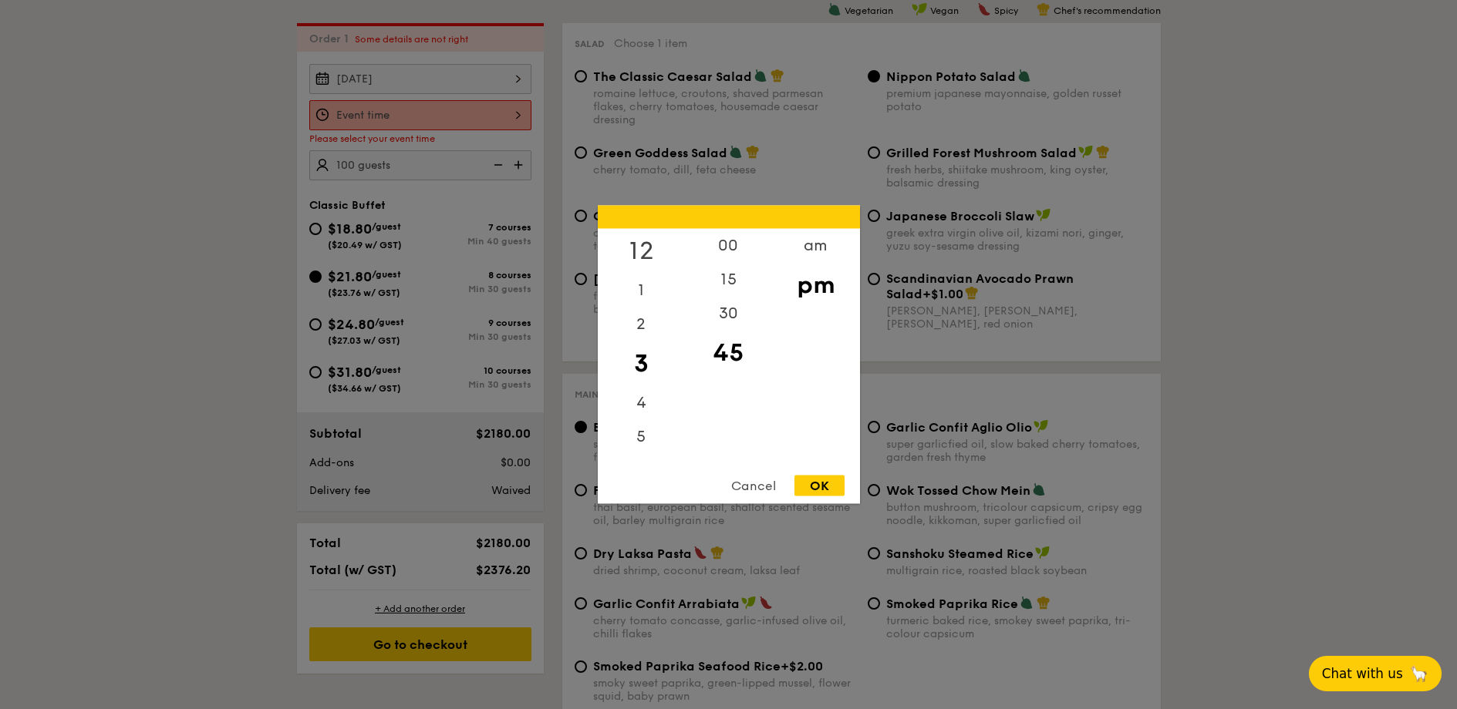
click at [645, 243] on div "12" at bounding box center [641, 251] width 87 height 45
drag, startPoint x: 729, startPoint y: 312, endPoint x: 700, endPoint y: 251, distance: 66.9
click at [700, 251] on div "00 15 30 45" at bounding box center [728, 346] width 87 height 235
click at [709, 250] on div "00" at bounding box center [728, 251] width 87 height 45
click at [817, 482] on div "OK" at bounding box center [819, 486] width 50 height 21
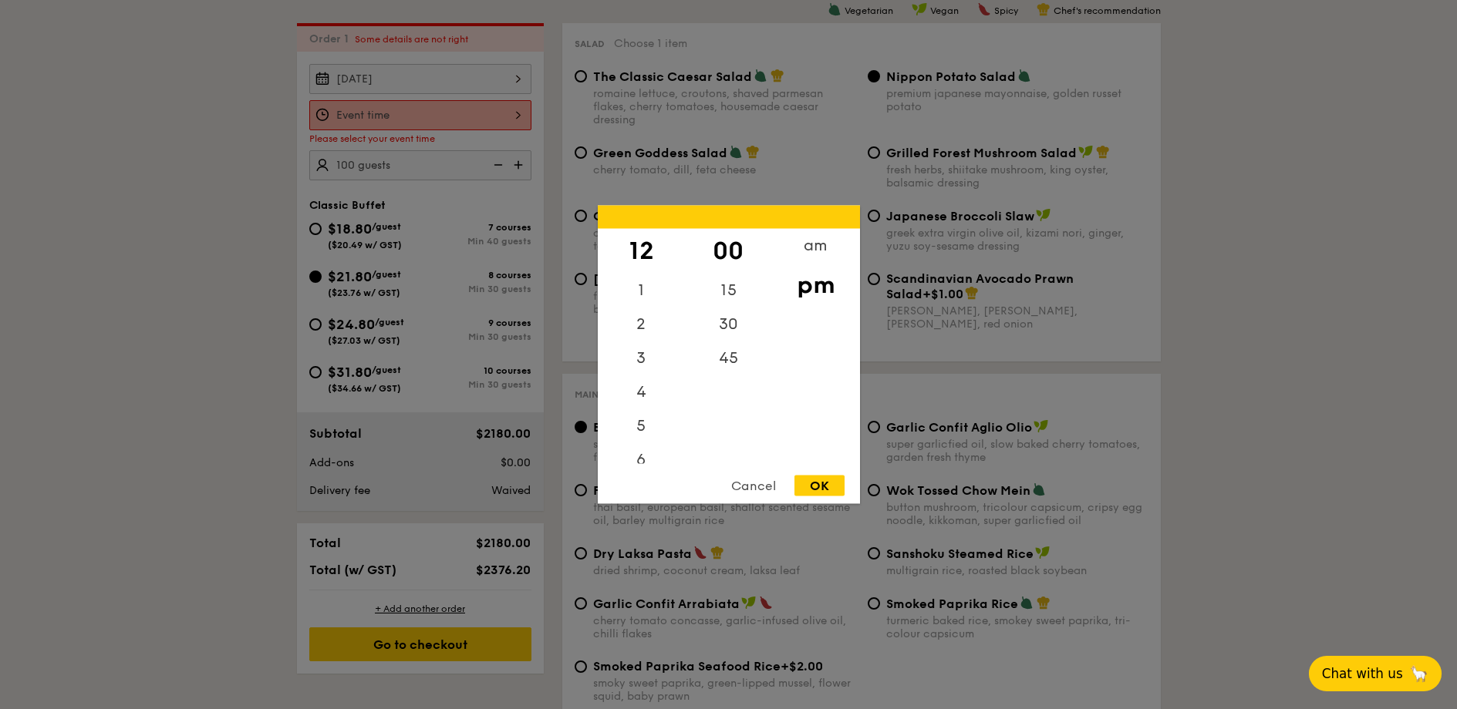
type input "12:00PM"
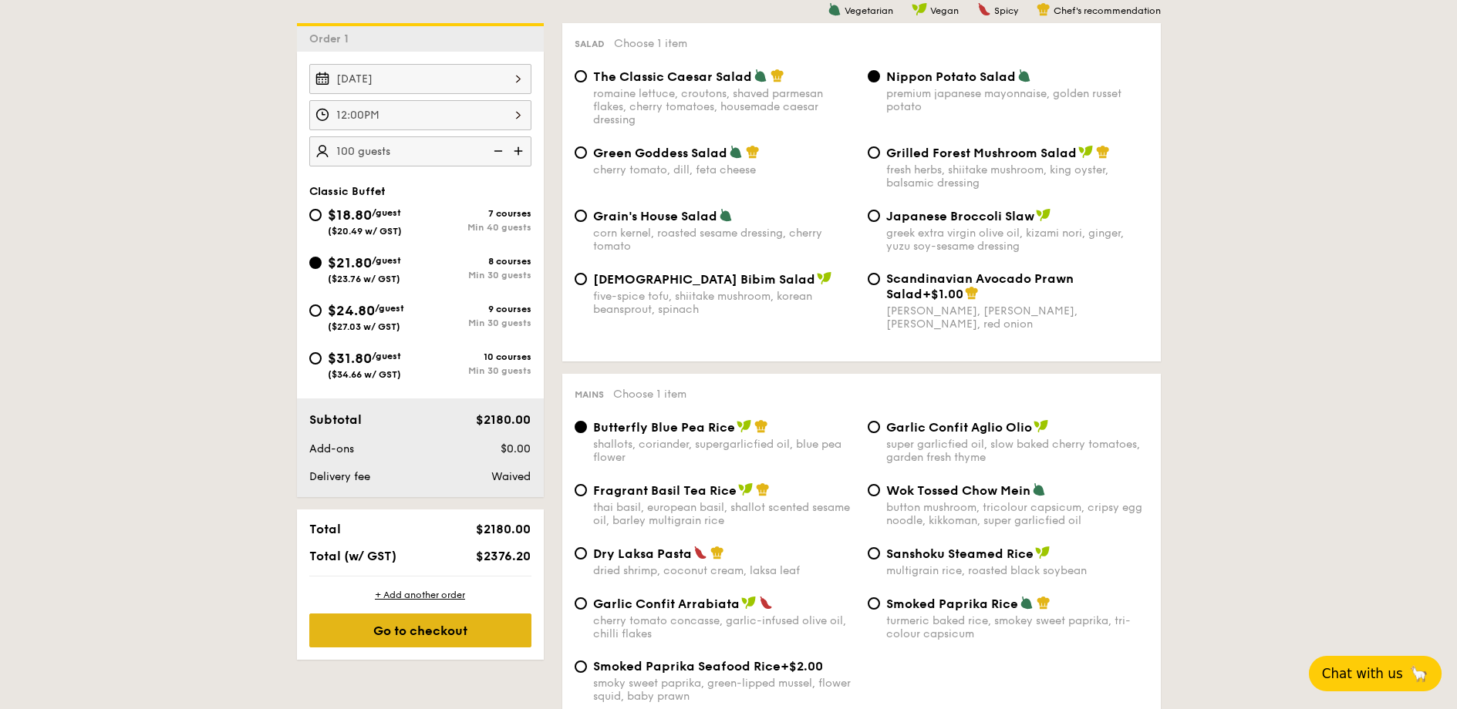
click at [495, 620] on div "Go to checkout" at bounding box center [420, 631] width 222 height 34
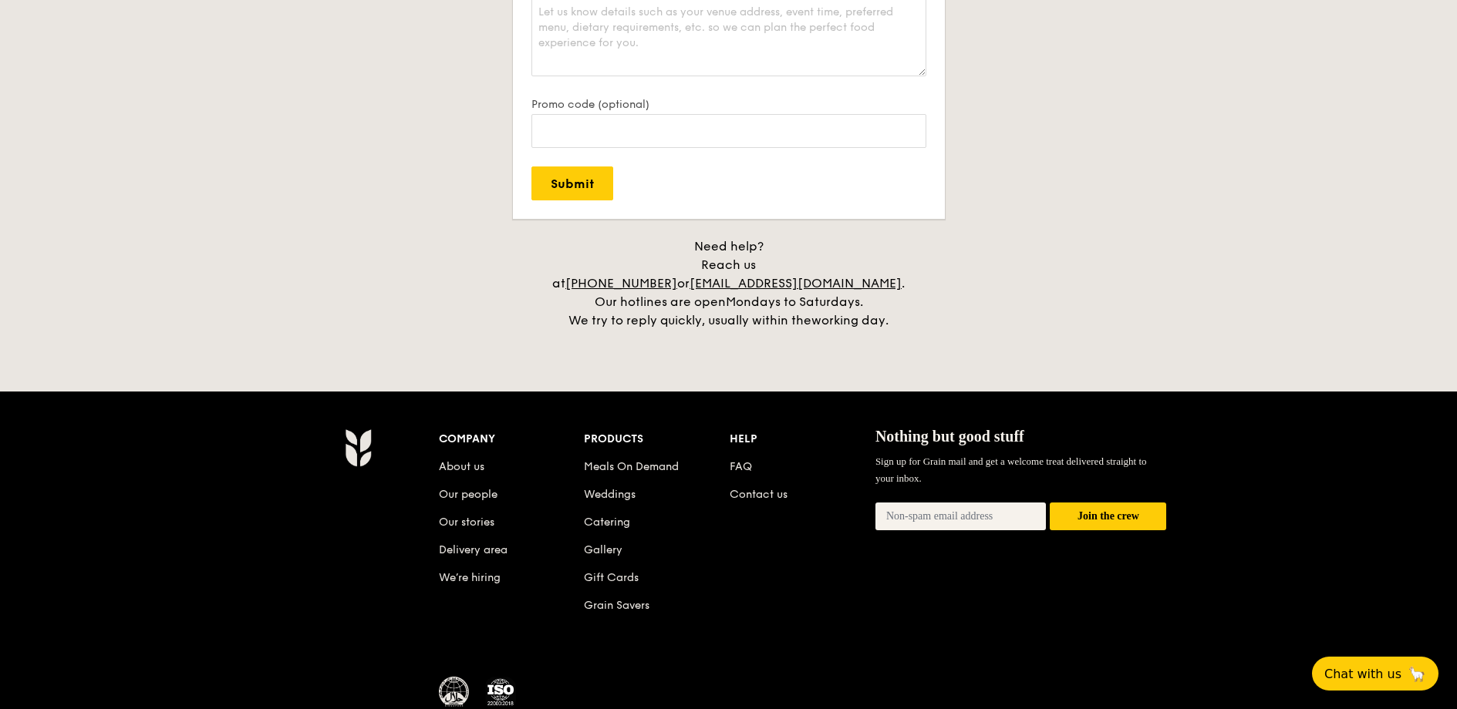
scroll to position [3287, 0]
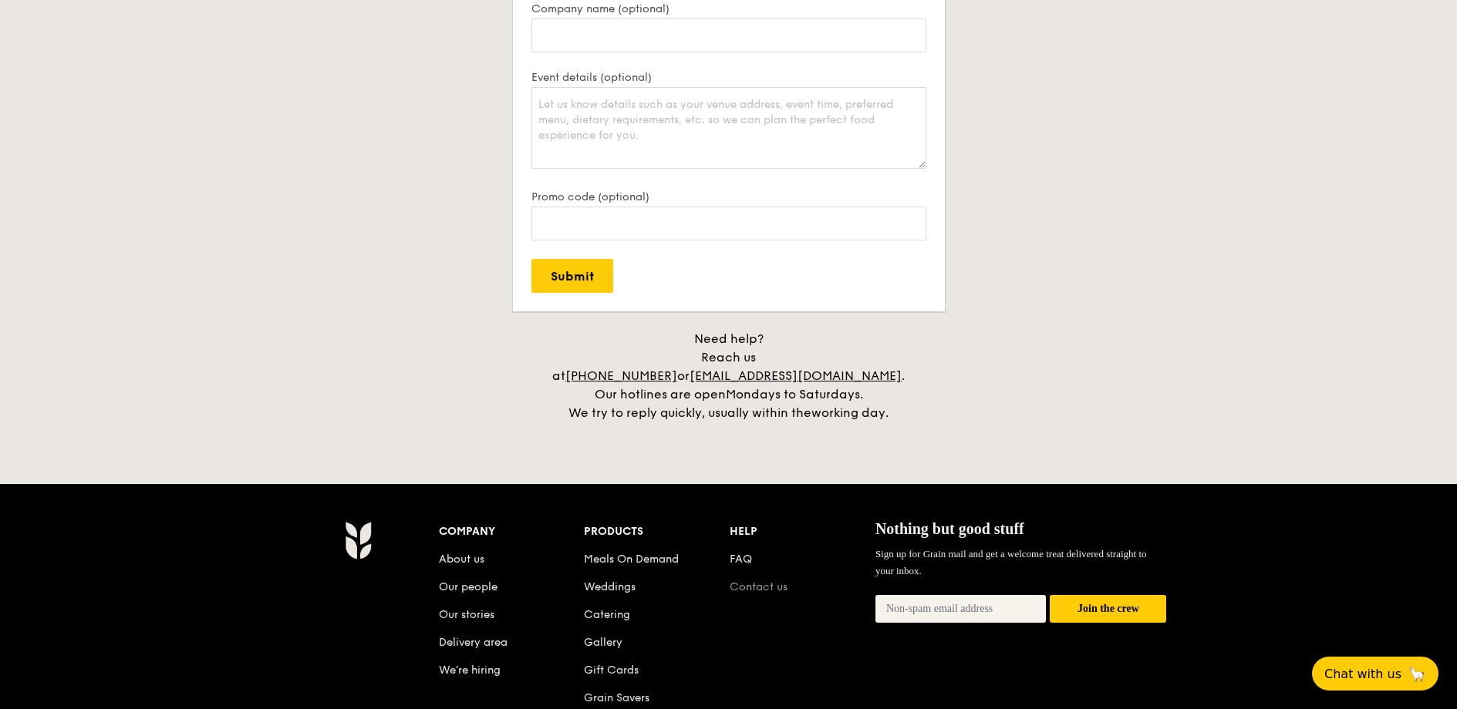
click at [746, 581] on link "Contact us" at bounding box center [758, 587] width 58 height 13
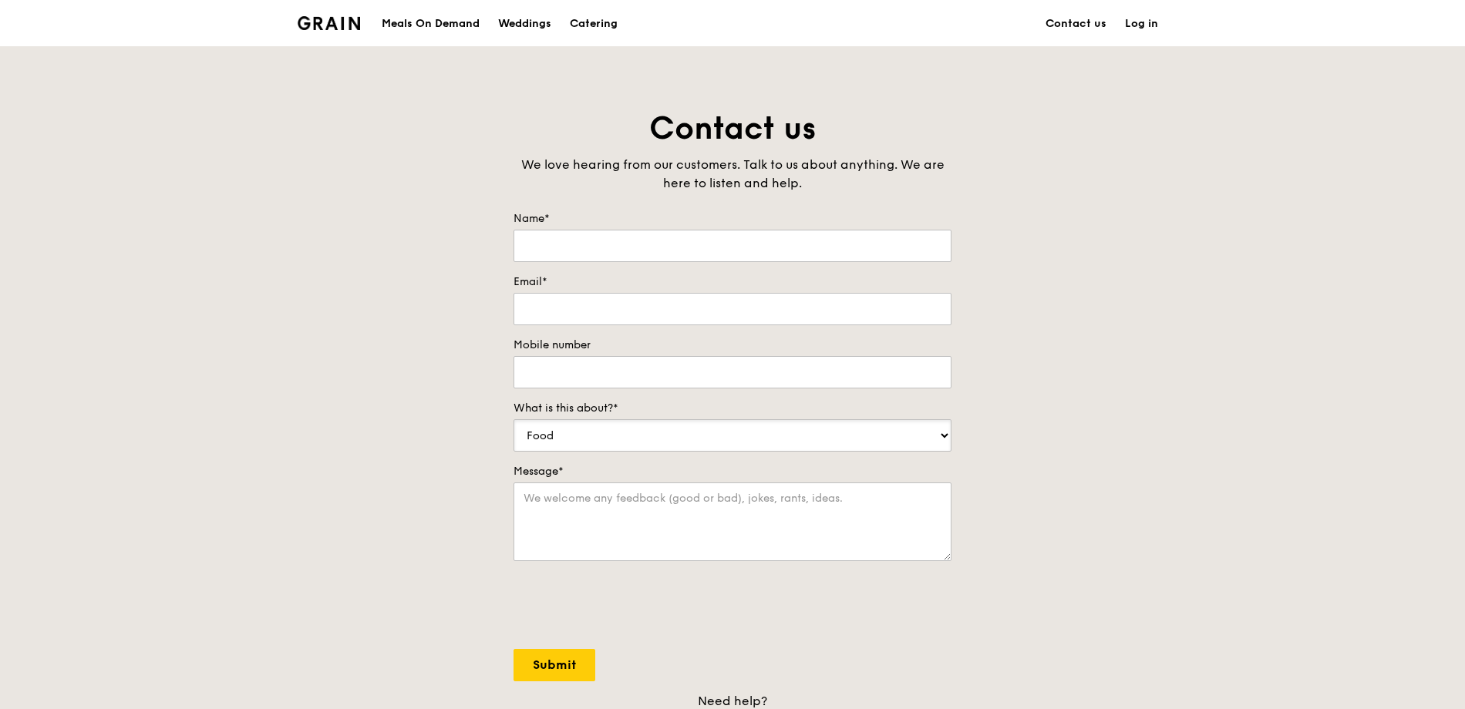
select select "Catering"
click at [514, 419] on select "Food Service Billing/Payment Catering Others" at bounding box center [733, 435] width 438 height 32
click at [586, 251] on input "Name*" at bounding box center [733, 246] width 438 height 32
type input "Leoh Vladimir"
type input "v"
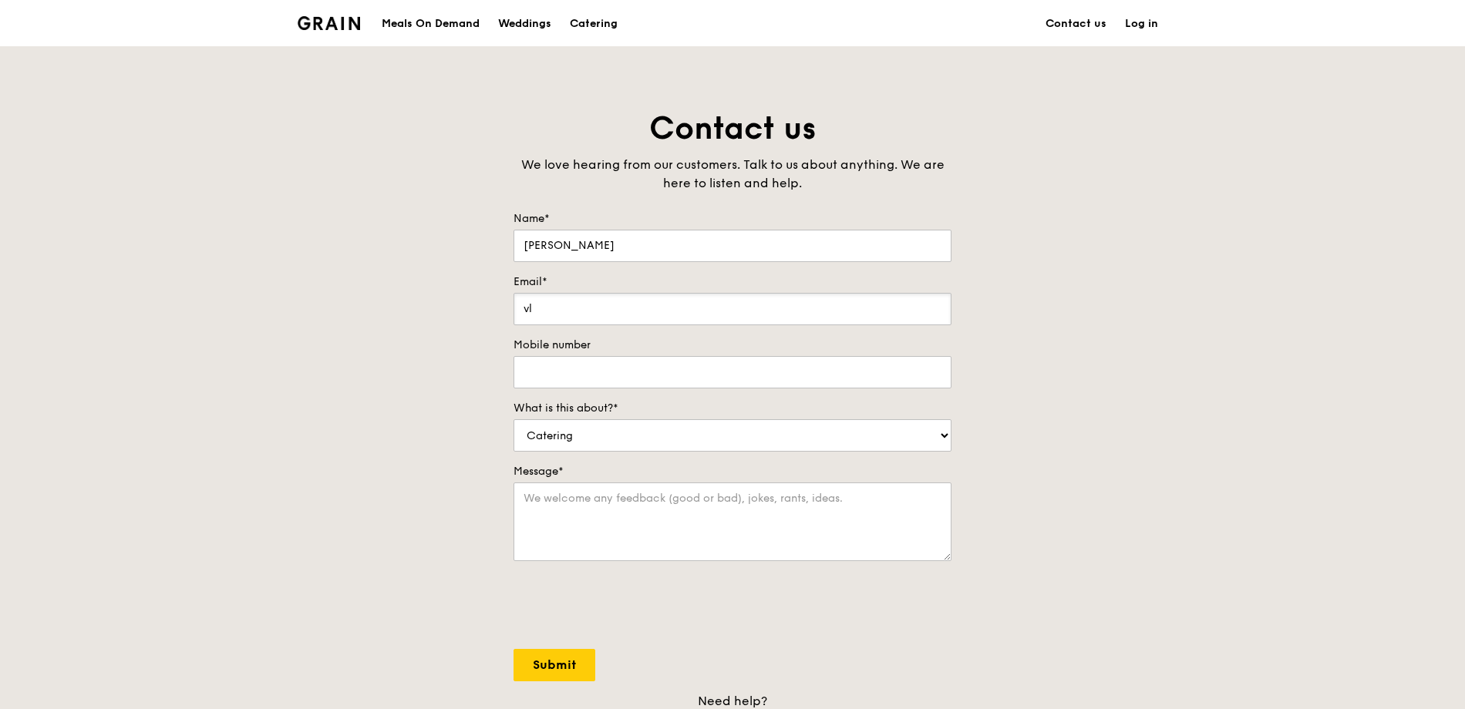
type input "v"
type input "vladimirleoh@ocbc.com"
type input "94246929"
click at [891, 504] on textarea "Hi, we are looking to cater for about 100 pax for a corporate event." at bounding box center [733, 522] width 438 height 79
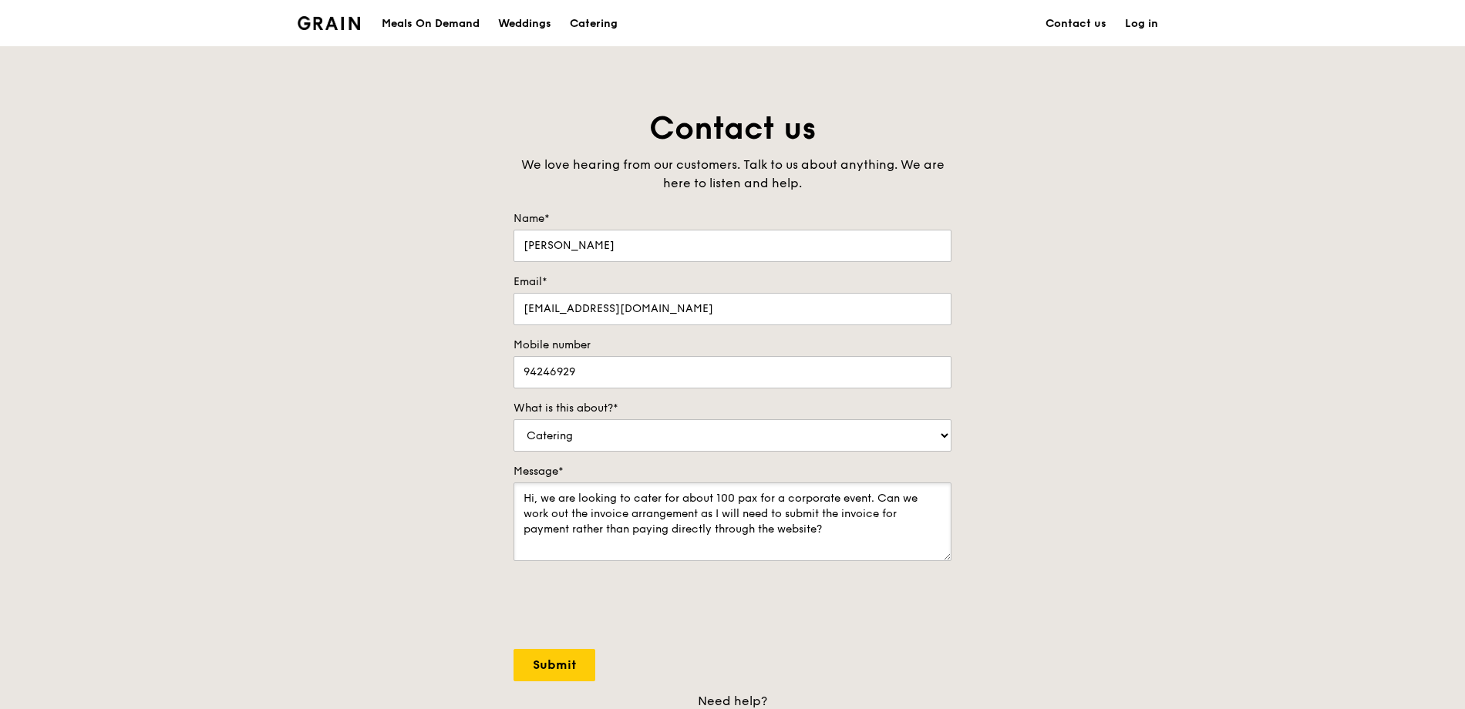
click at [867, 492] on textarea "Hi, we are looking to cater for about 100 pax for a corporate event. Can we wor…" at bounding box center [733, 522] width 438 height 79
click at [845, 531] on textarea "Hi, we are looking to cater for about 100 pax for a corporate event at OCBC. Ca…" at bounding box center [733, 522] width 438 height 79
type textarea "Hi, we are looking to cater for about 100 pax for a corporate event at OCBC. Ca…"
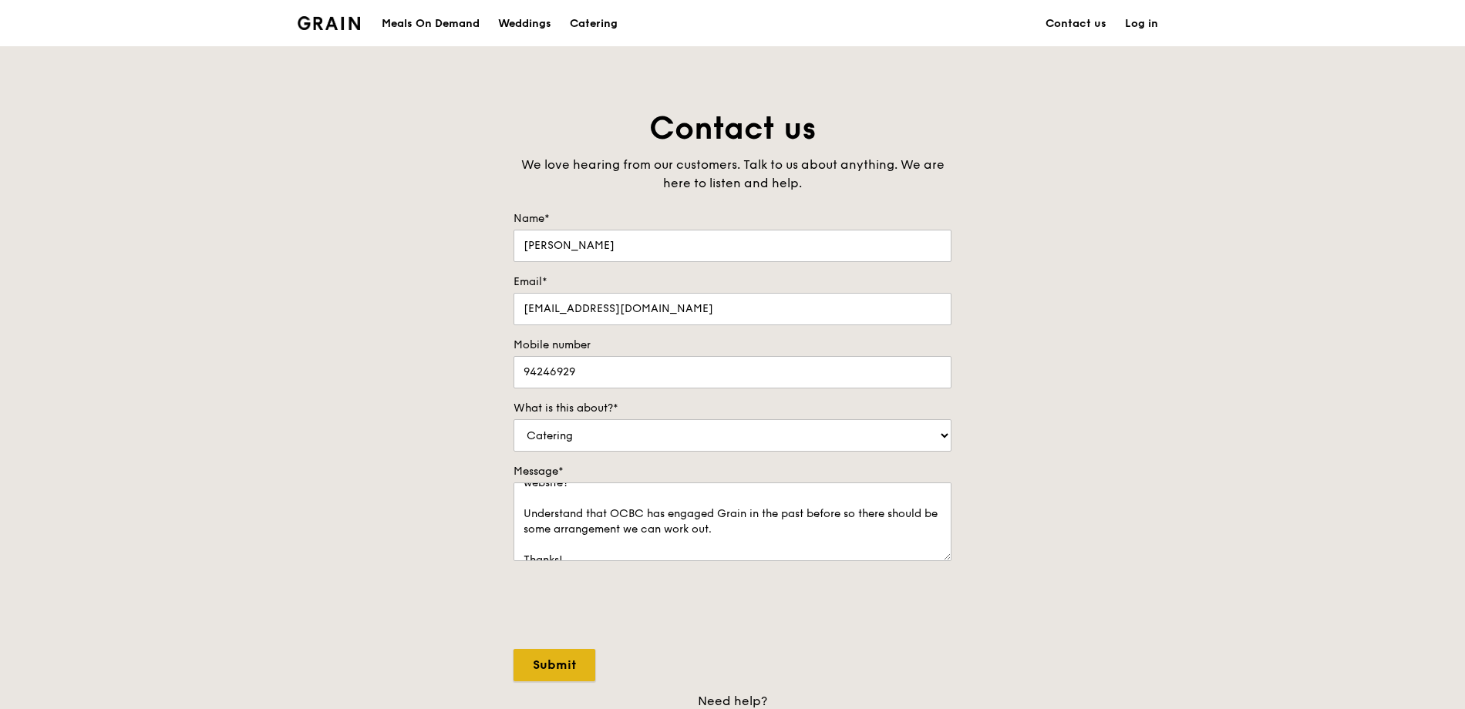
click at [563, 664] on input "Submit" at bounding box center [555, 665] width 82 height 32
select select "Food"
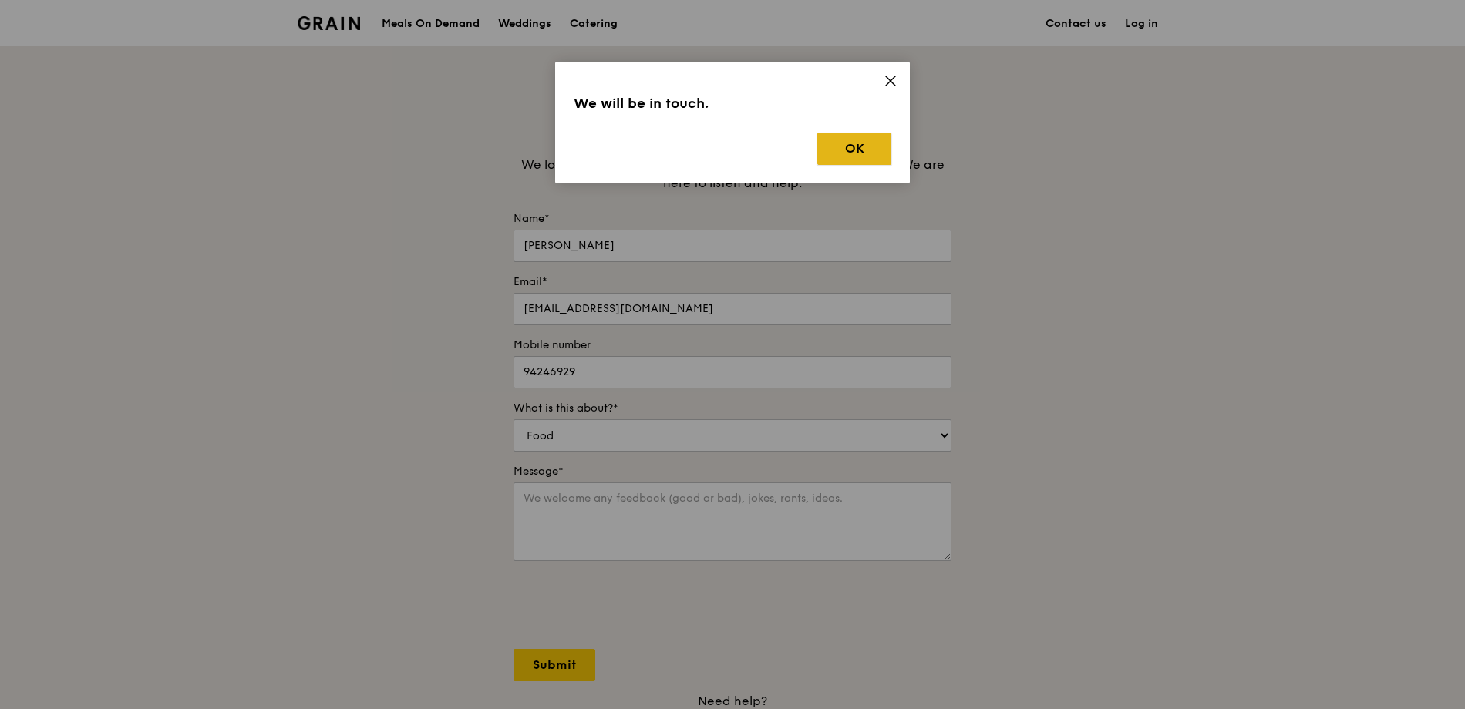
click at [832, 142] on button "OK" at bounding box center [854, 149] width 74 height 32
